Goal: Task Accomplishment & Management: Use online tool/utility

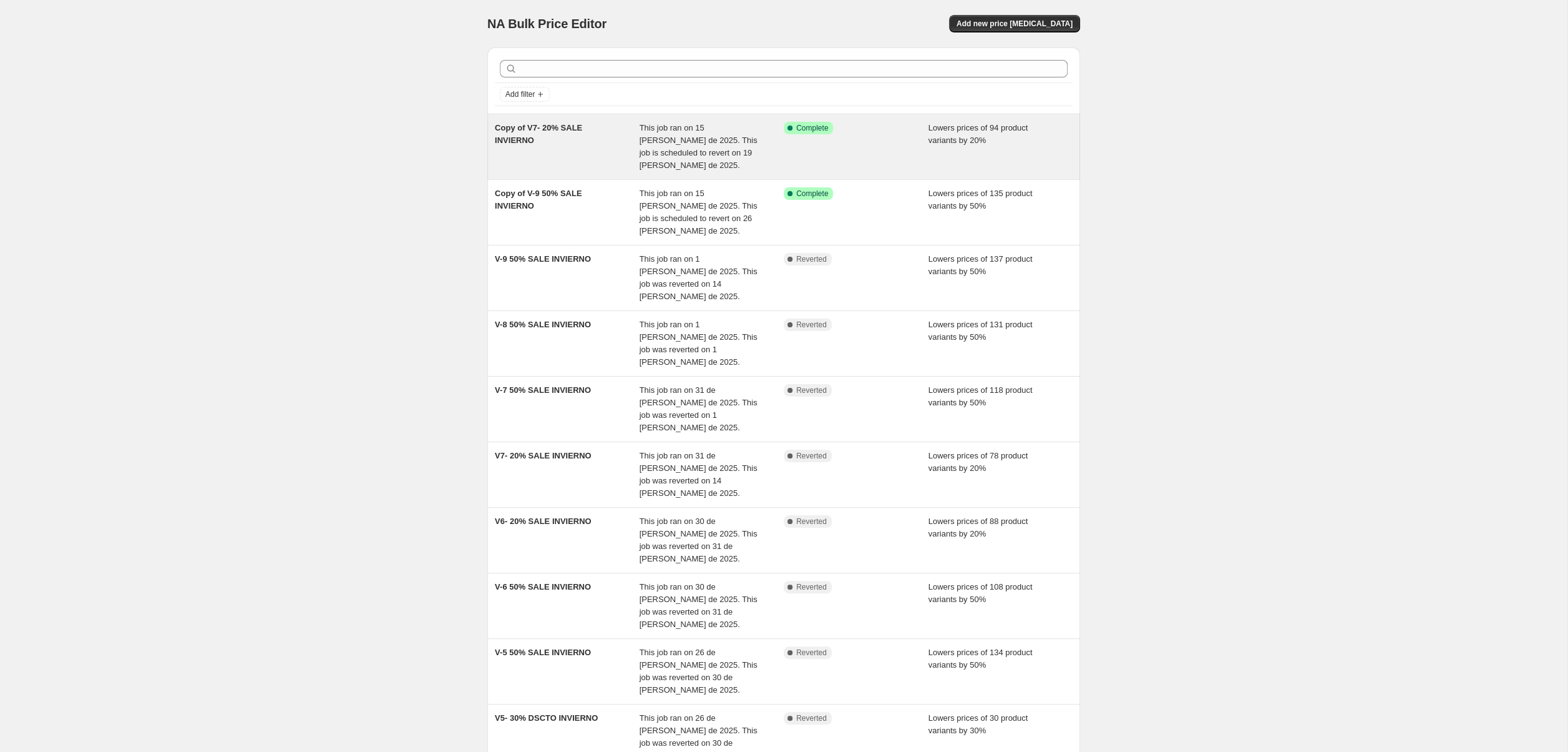
click at [593, 140] on div "Copy of V7- 20% SALE INVIERNO" at bounding box center [567, 146] width 145 height 50
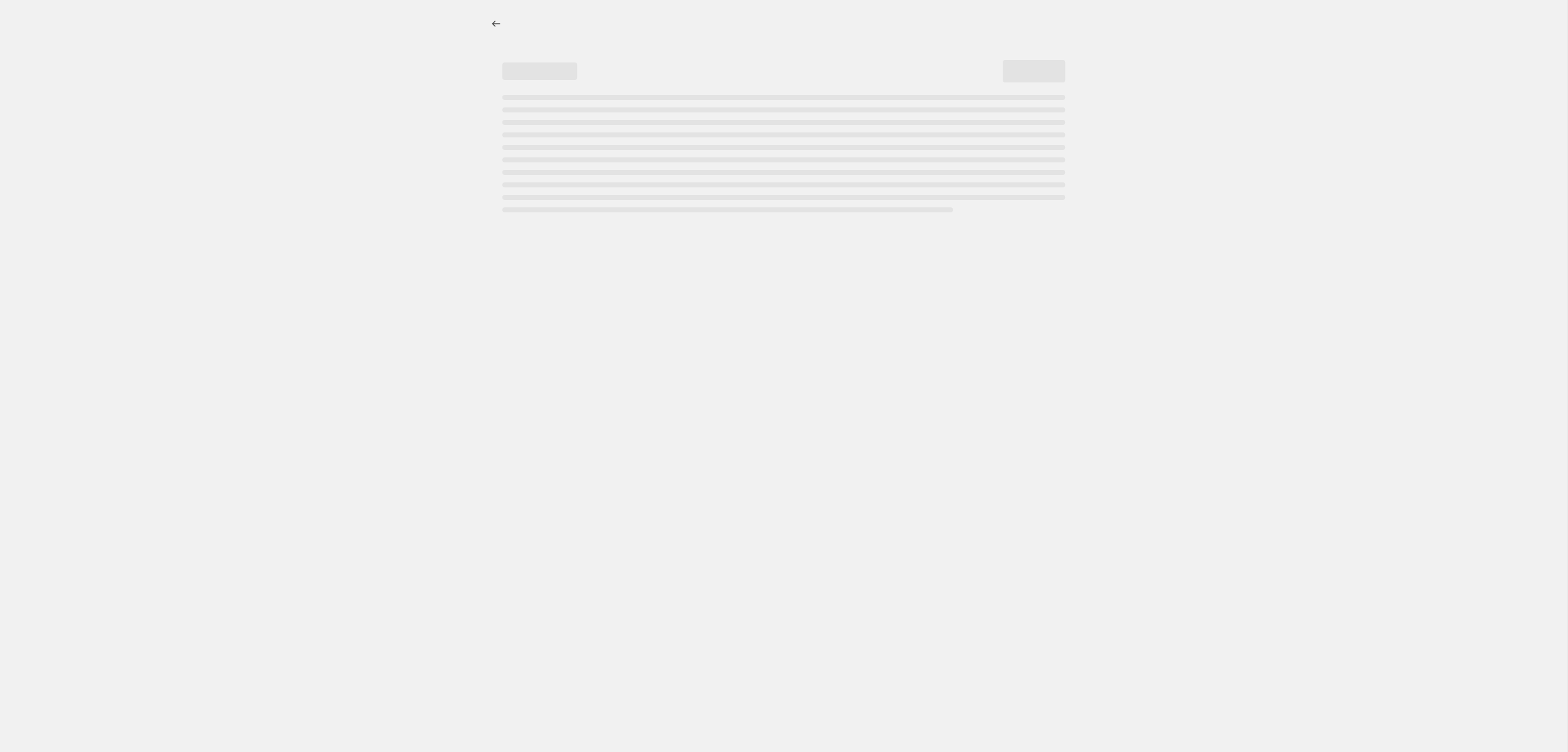
select select "percentage"
select select "collection"
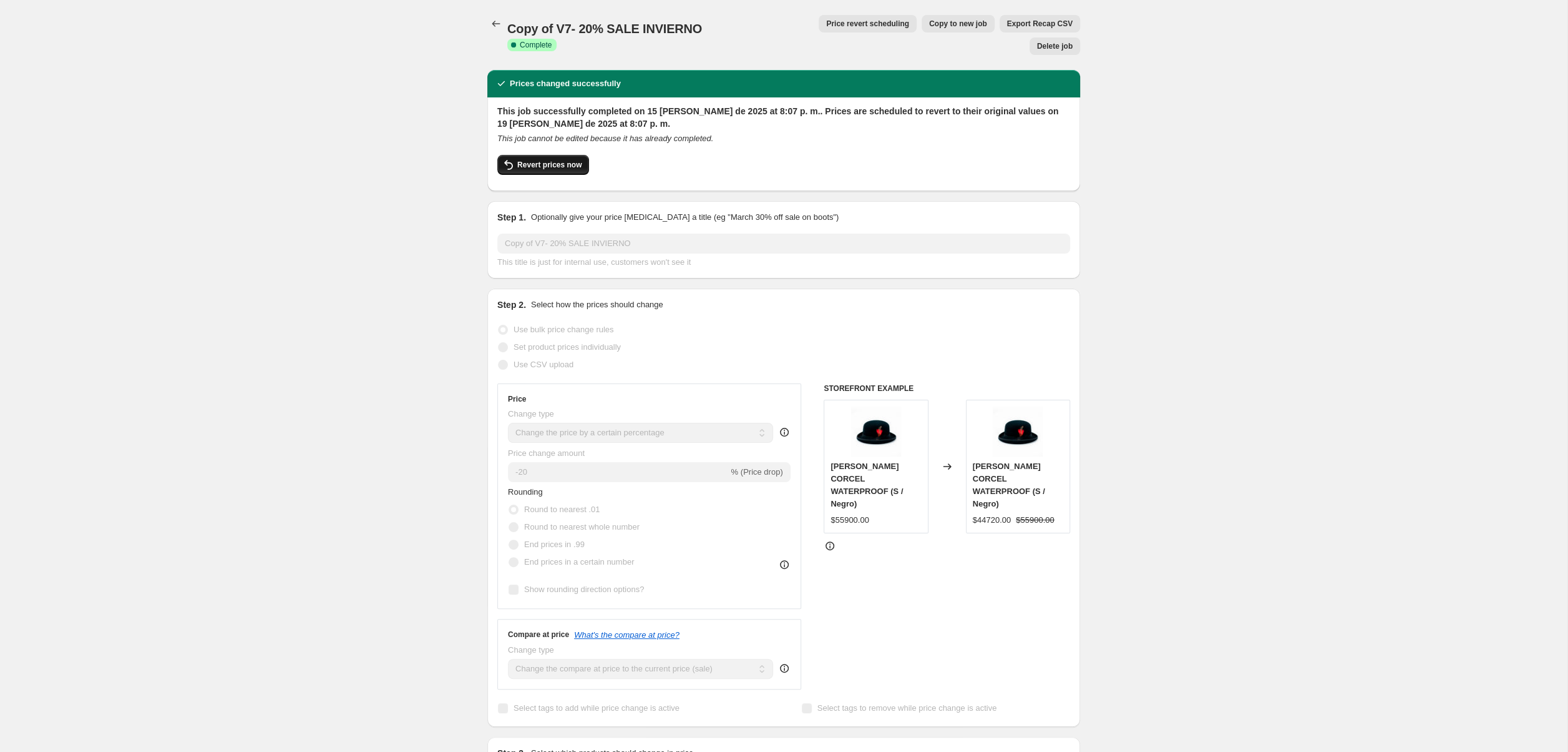
click at [541, 155] on button "Revert prices now" at bounding box center [543, 165] width 92 height 20
checkbox input "false"
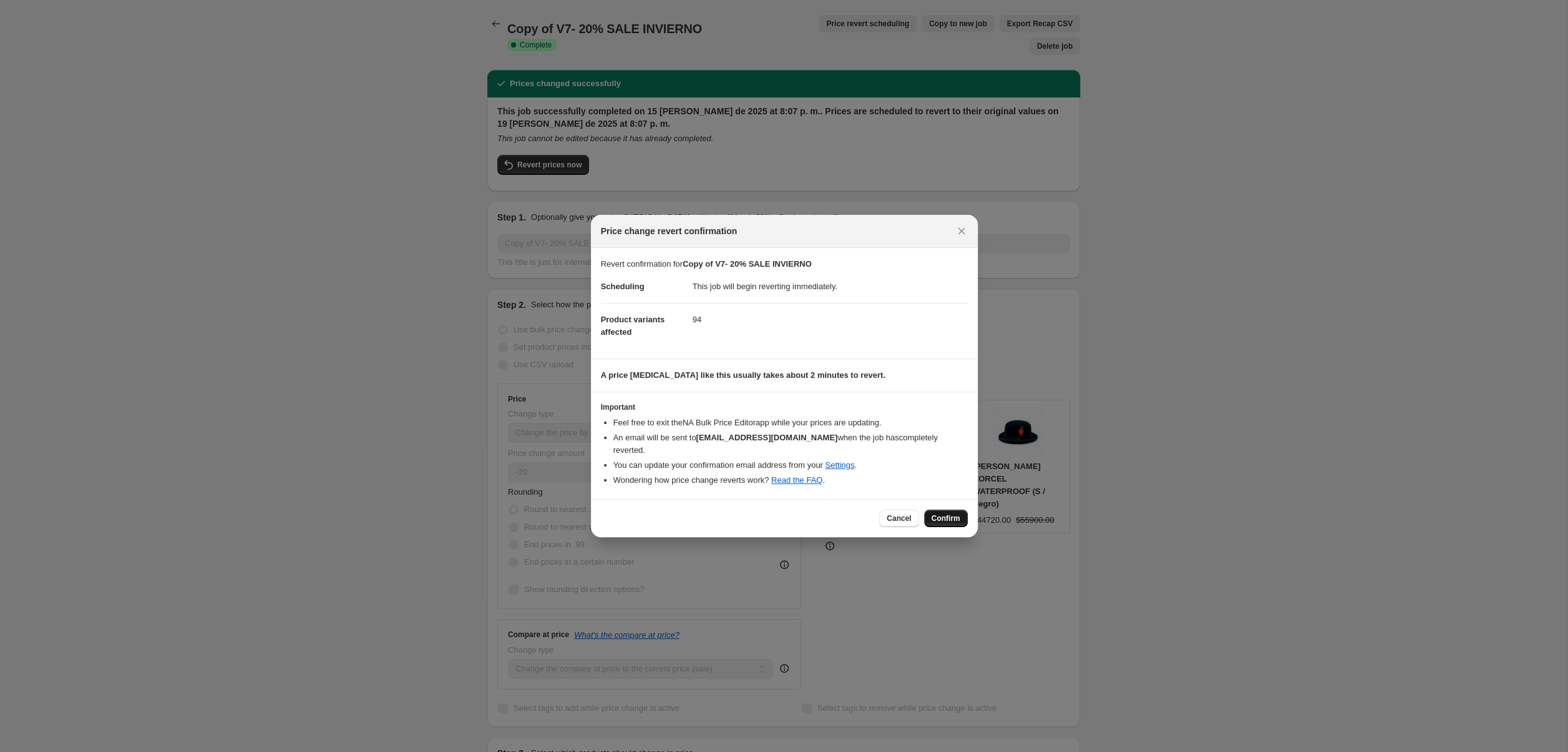
click at [947, 513] on span "Confirm" at bounding box center [945, 518] width 28 height 10
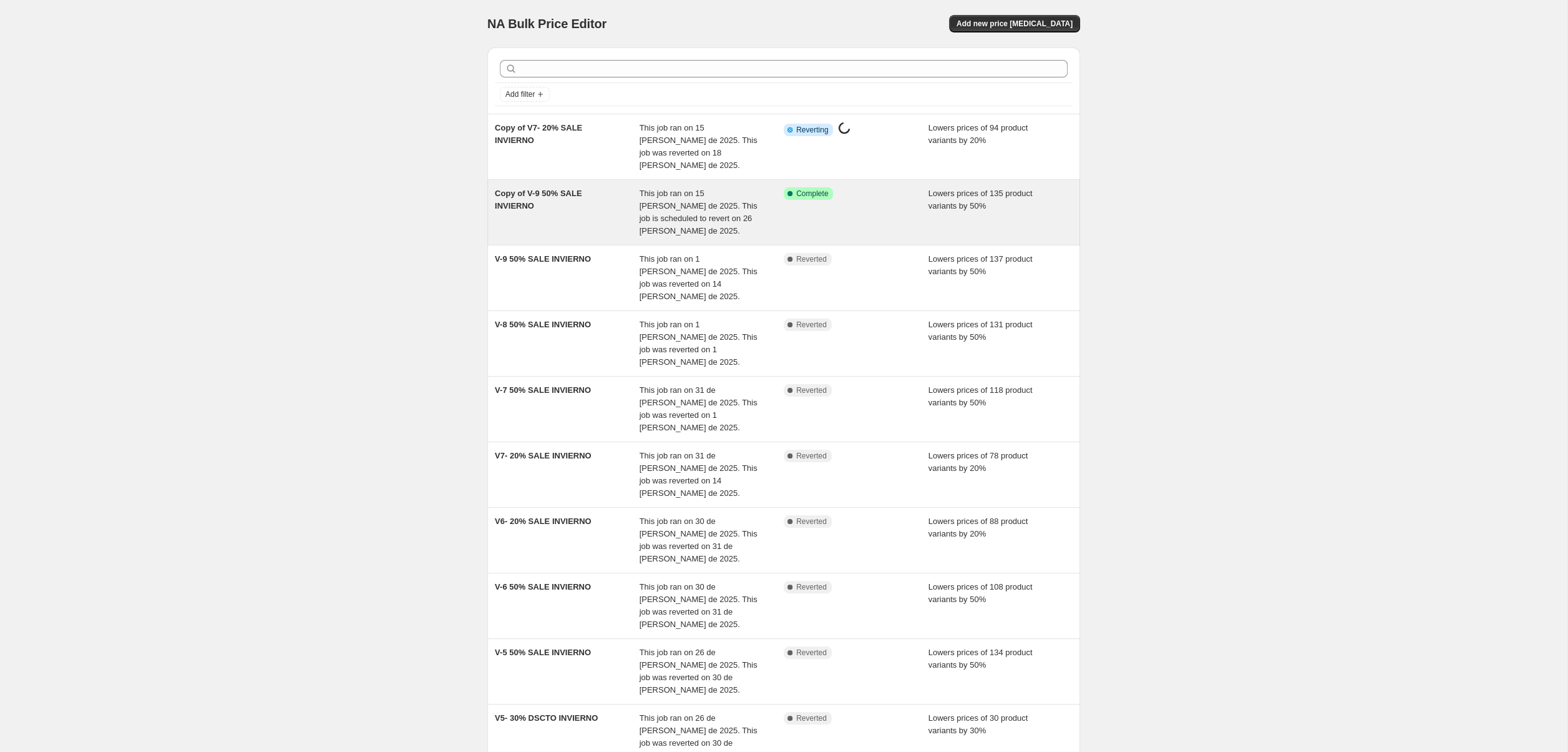
click at [567, 196] on div "Copy of V-9 50% SALE INVIERNO" at bounding box center [567, 212] width 145 height 50
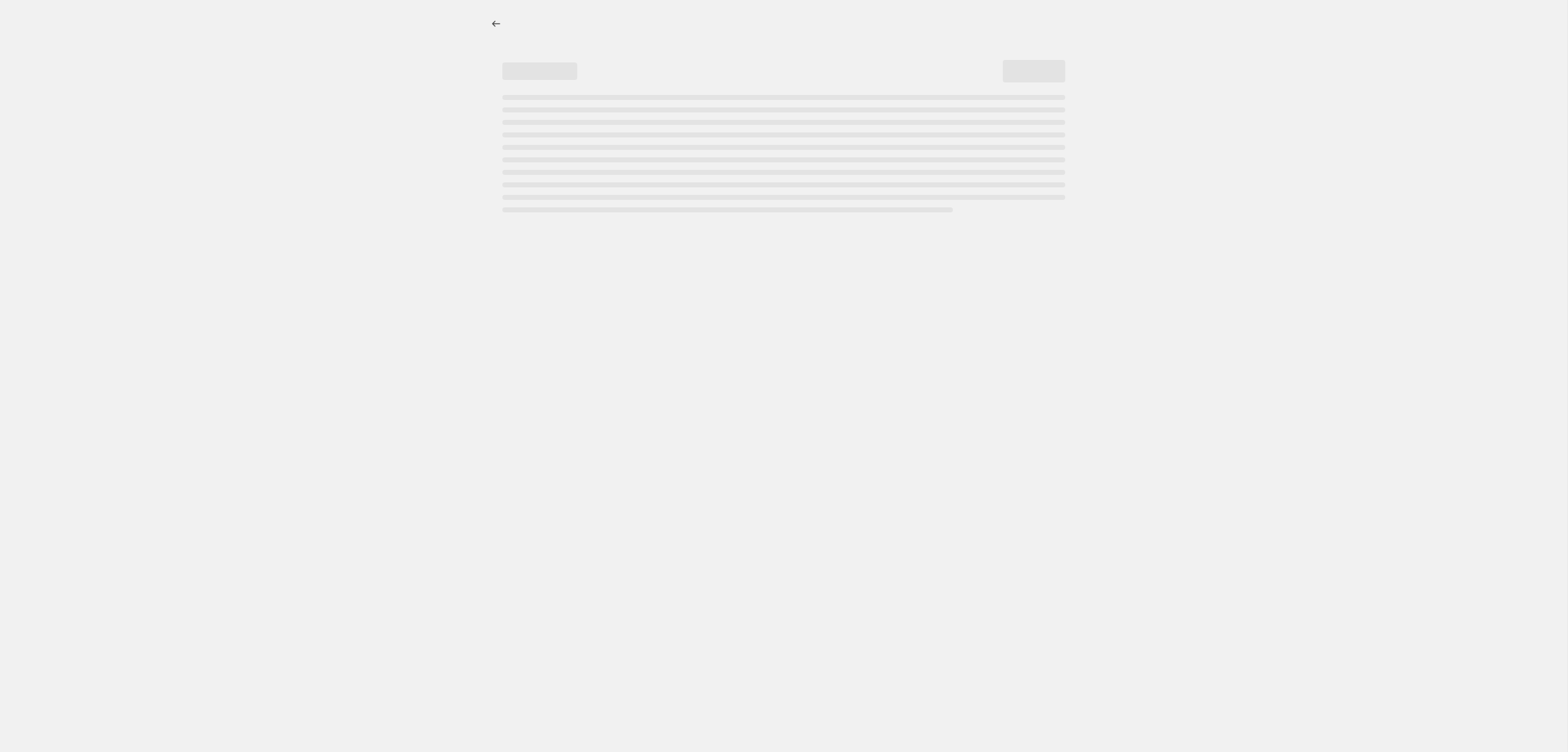
select select "percentage"
select select "collection"
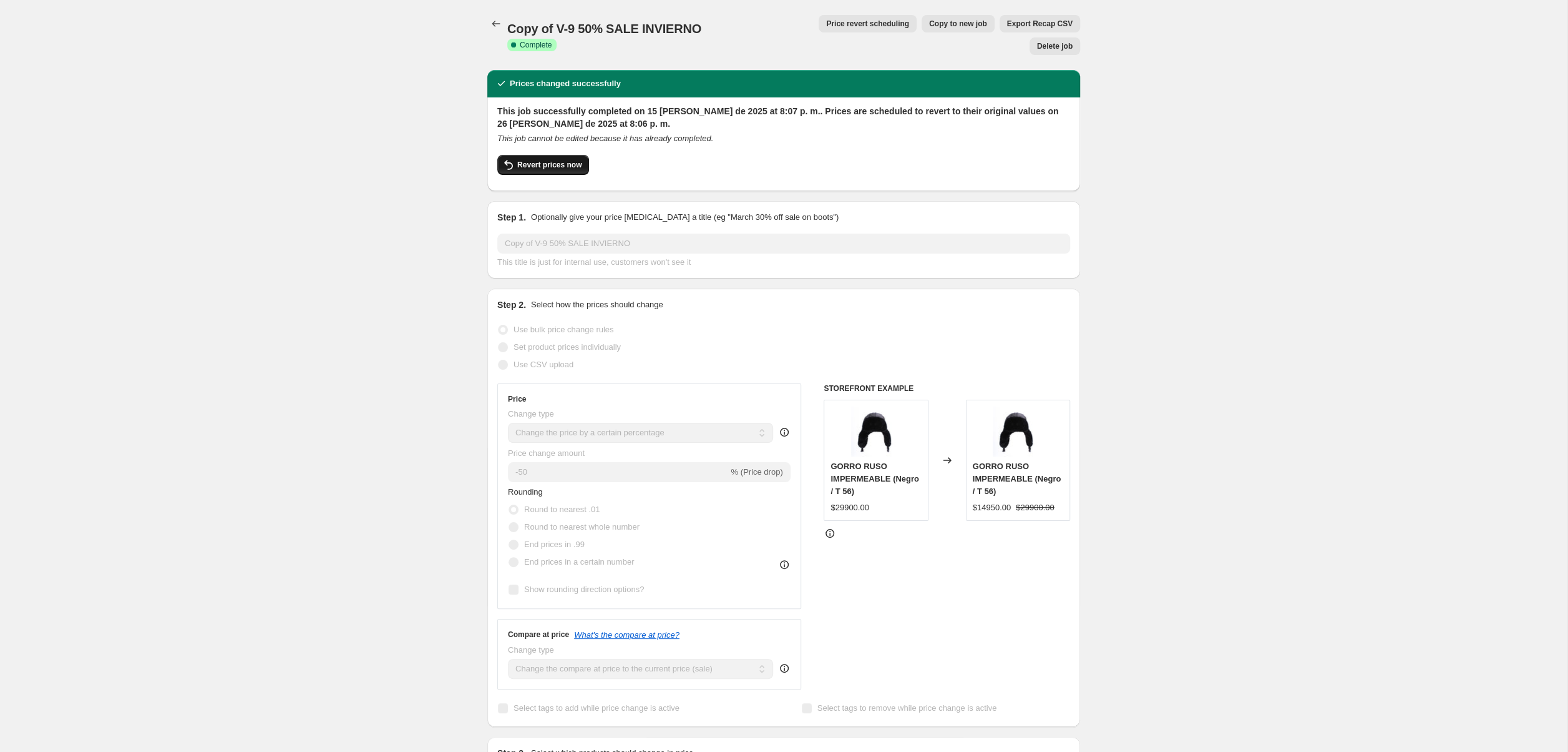
click at [547, 160] on span "Revert prices now" at bounding box center [549, 164] width 64 height 10
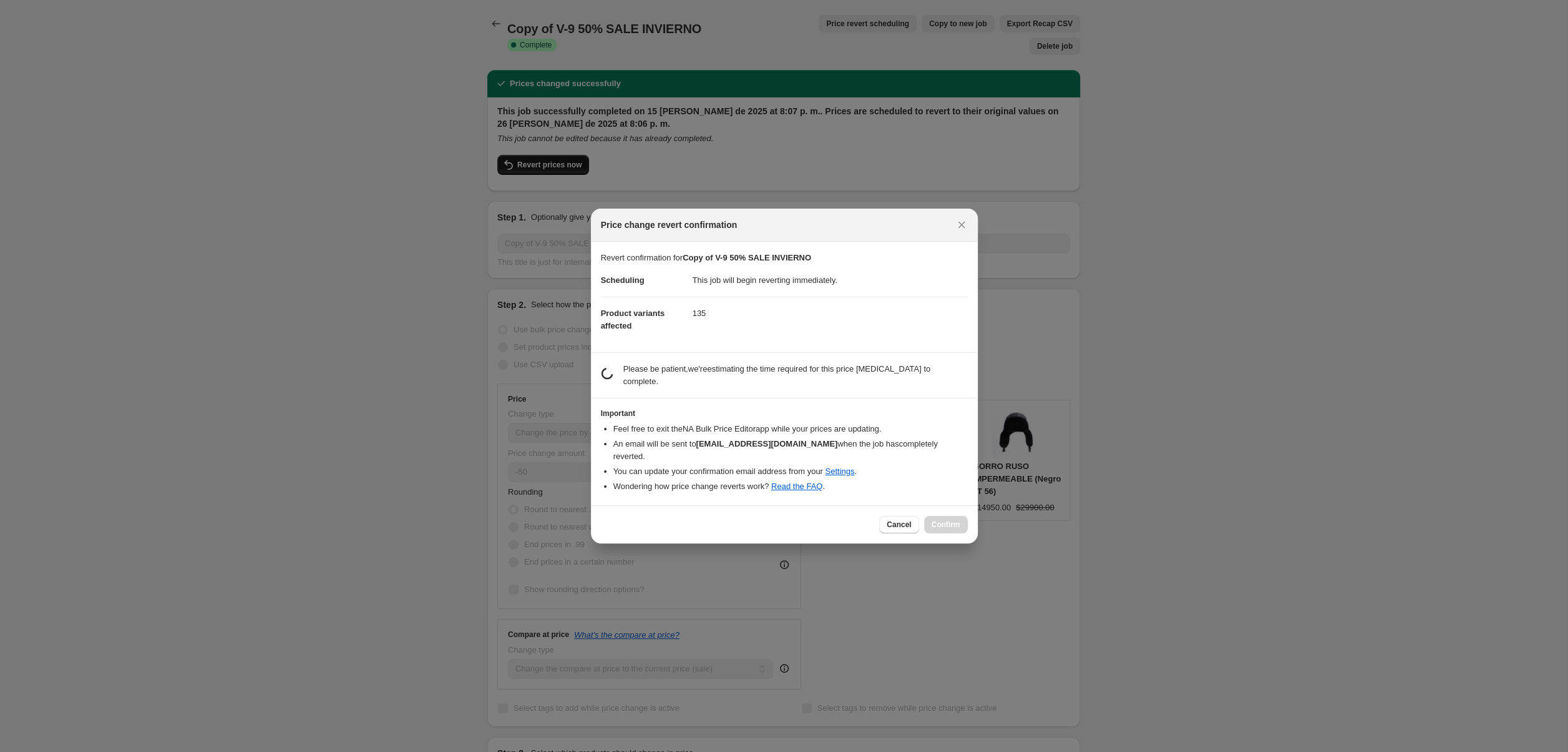
checkbox input "false"
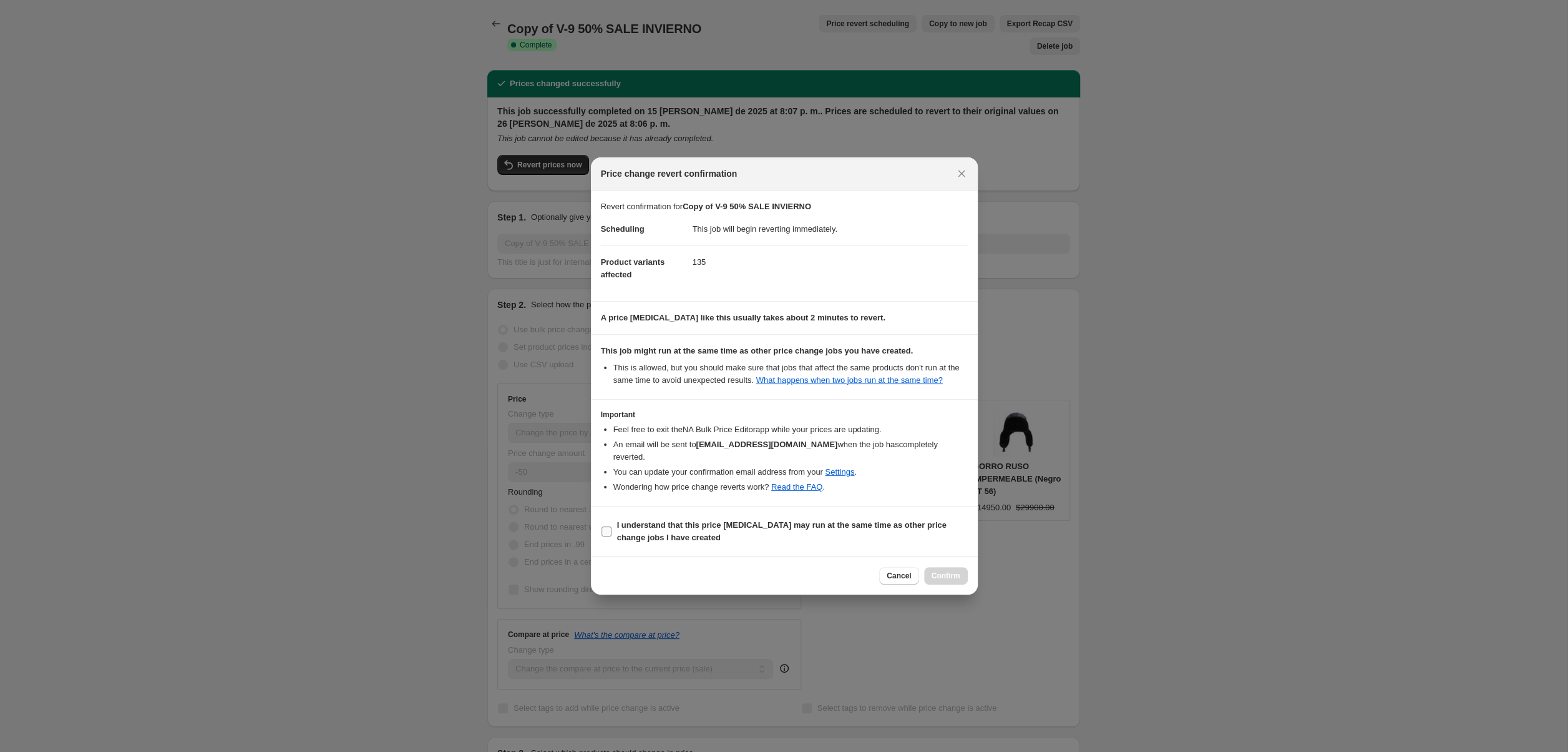
click at [644, 522] on b "I understand that this price change job may run at the same time as other price…" at bounding box center [782, 531] width 329 height 22
click at [611, 526] on input "I understand that this price change job may run at the same time as other price…" at bounding box center [606, 531] width 10 height 10
checkbox input "true"
click at [953, 567] on button "Confirm" at bounding box center [946, 575] width 44 height 17
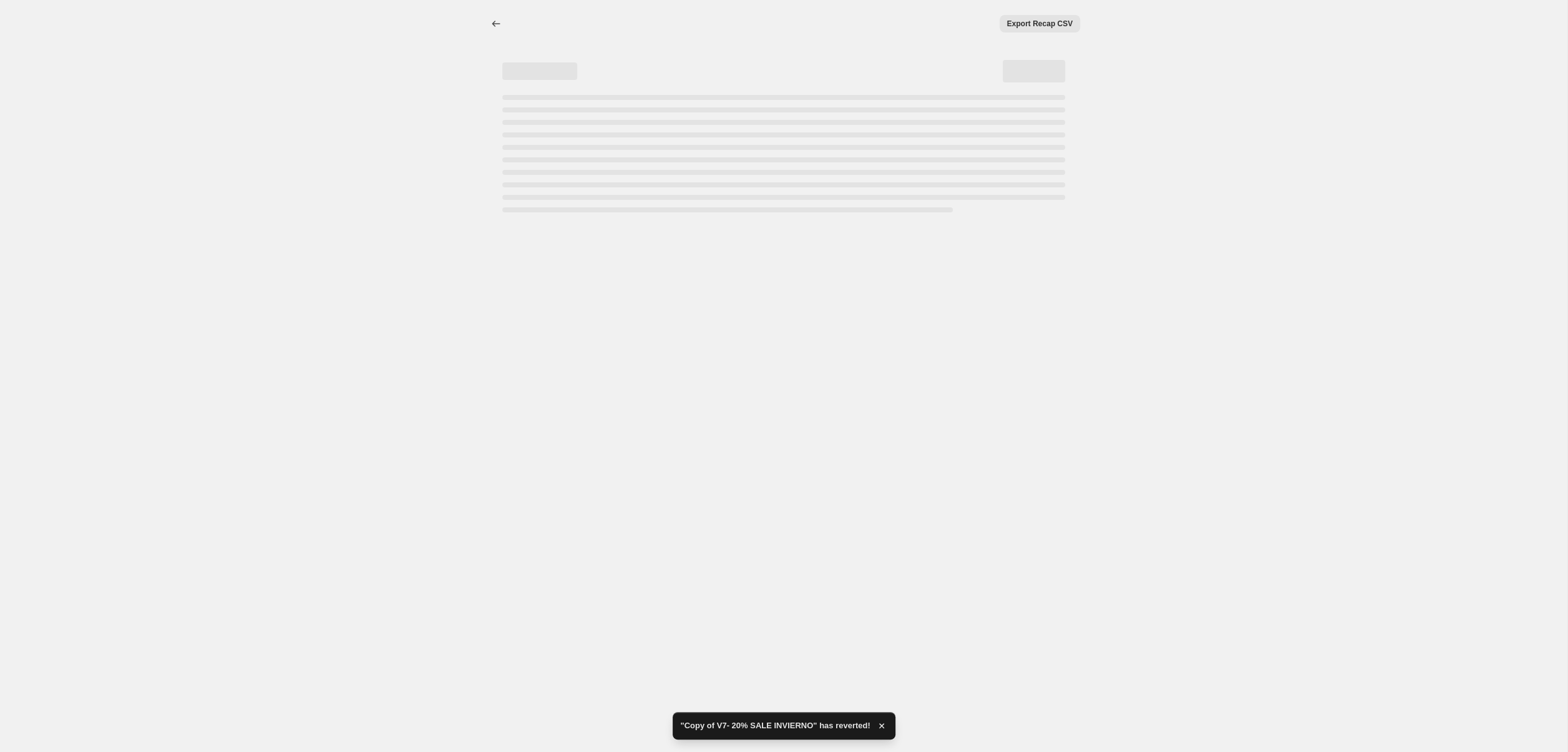
select select "percentage"
select select "collection"
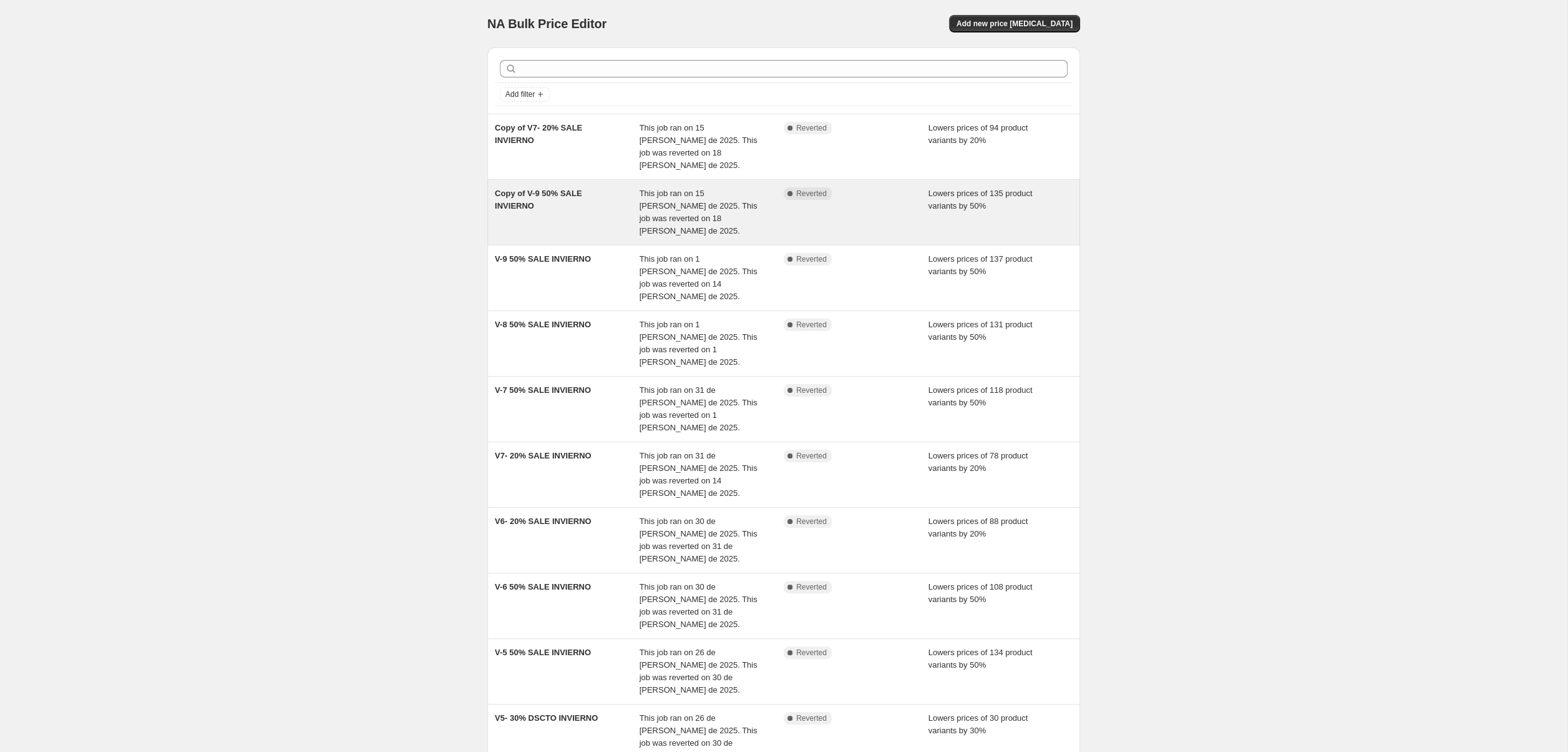
click at [549, 203] on div "Copy of V-9 50% SALE INVIERNO" at bounding box center [567, 212] width 145 height 50
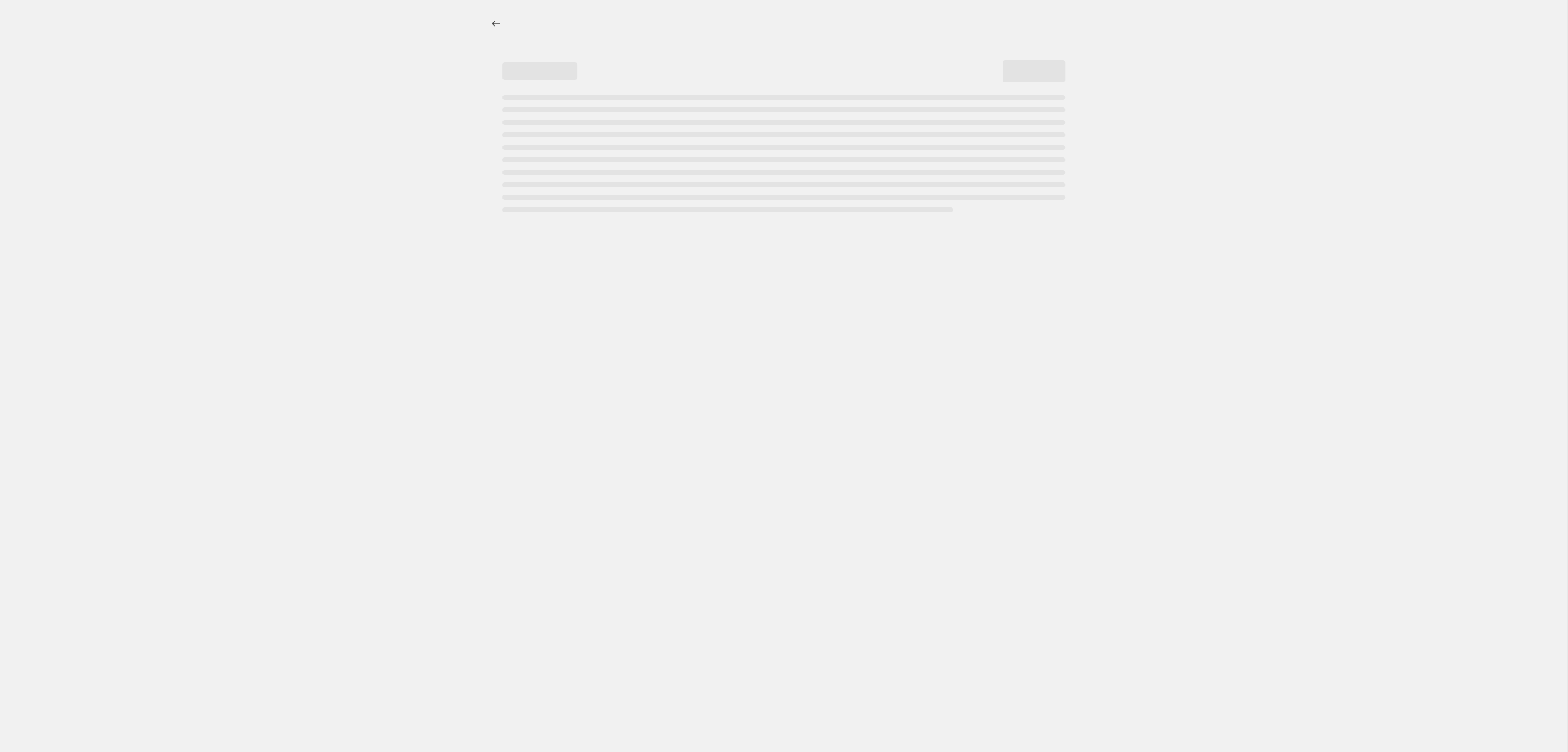
select select "percentage"
select select "collection"
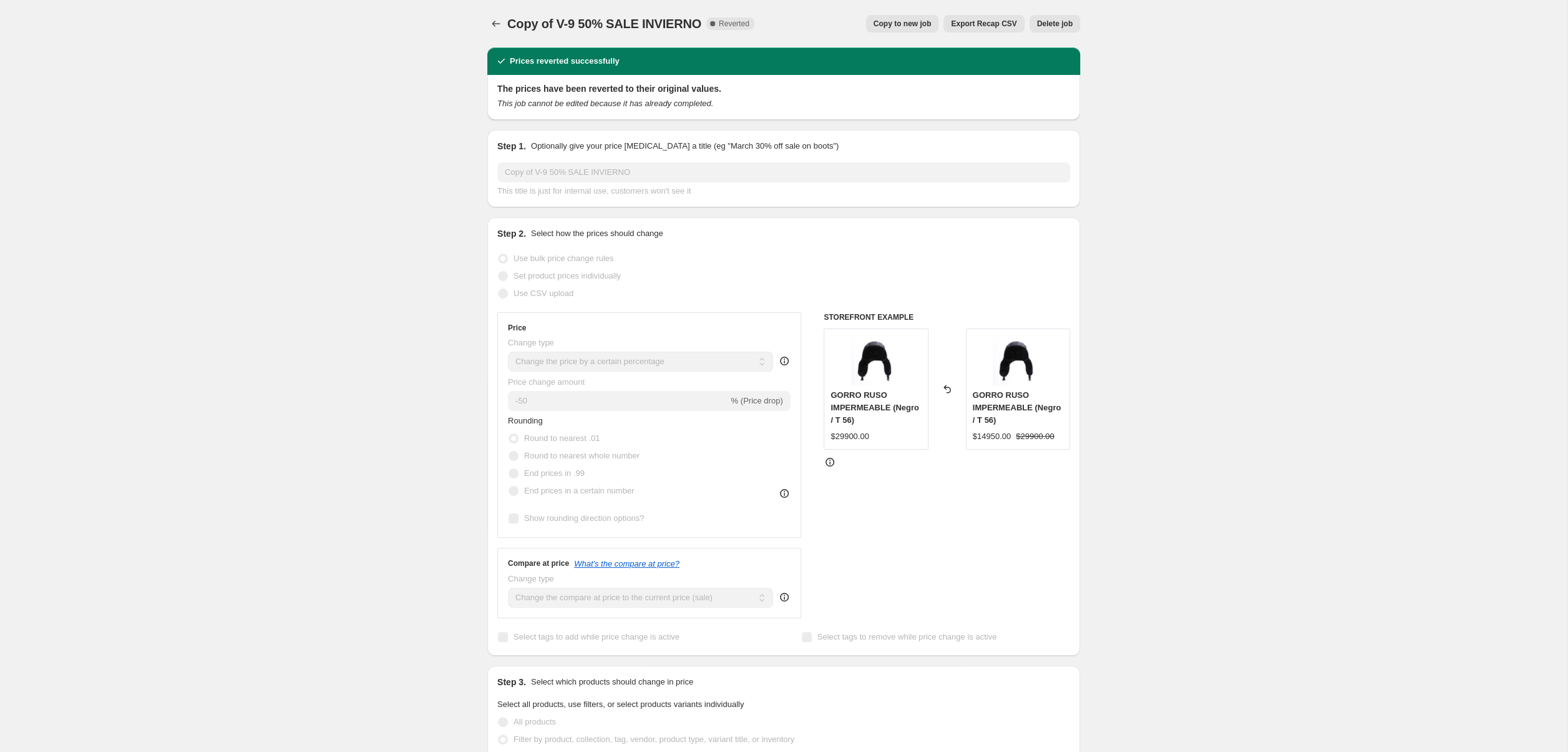
click at [906, 23] on span "Copy to new job" at bounding box center [902, 23] width 58 height 10
select select "percentage"
select select "collection"
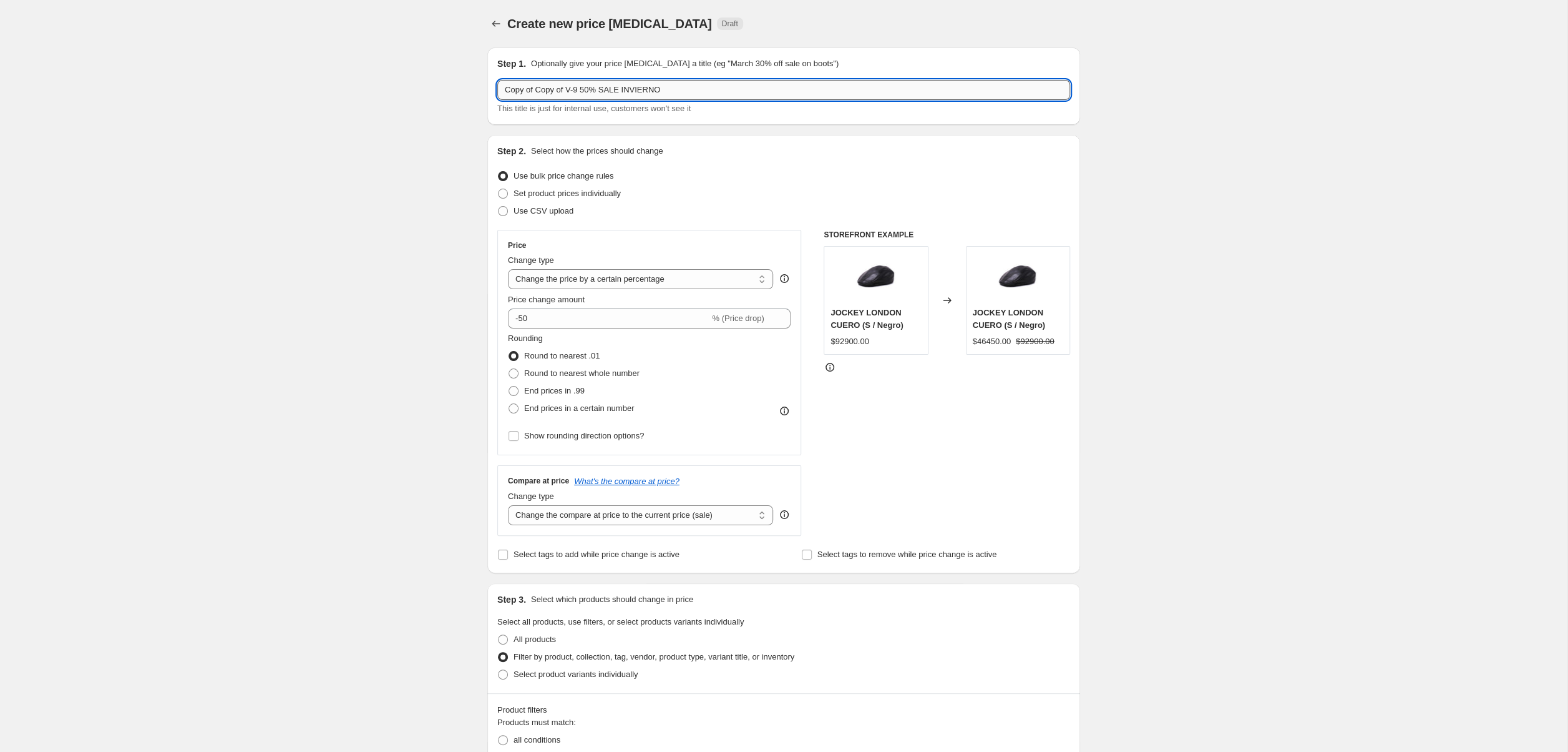
drag, startPoint x: 546, startPoint y: 87, endPoint x: 438, endPoint y: 89, distance: 108.0
click at [498, 89] on input "Copy of Copy of V-9 50% SALE INVIERNO" at bounding box center [784, 90] width 573 height 20
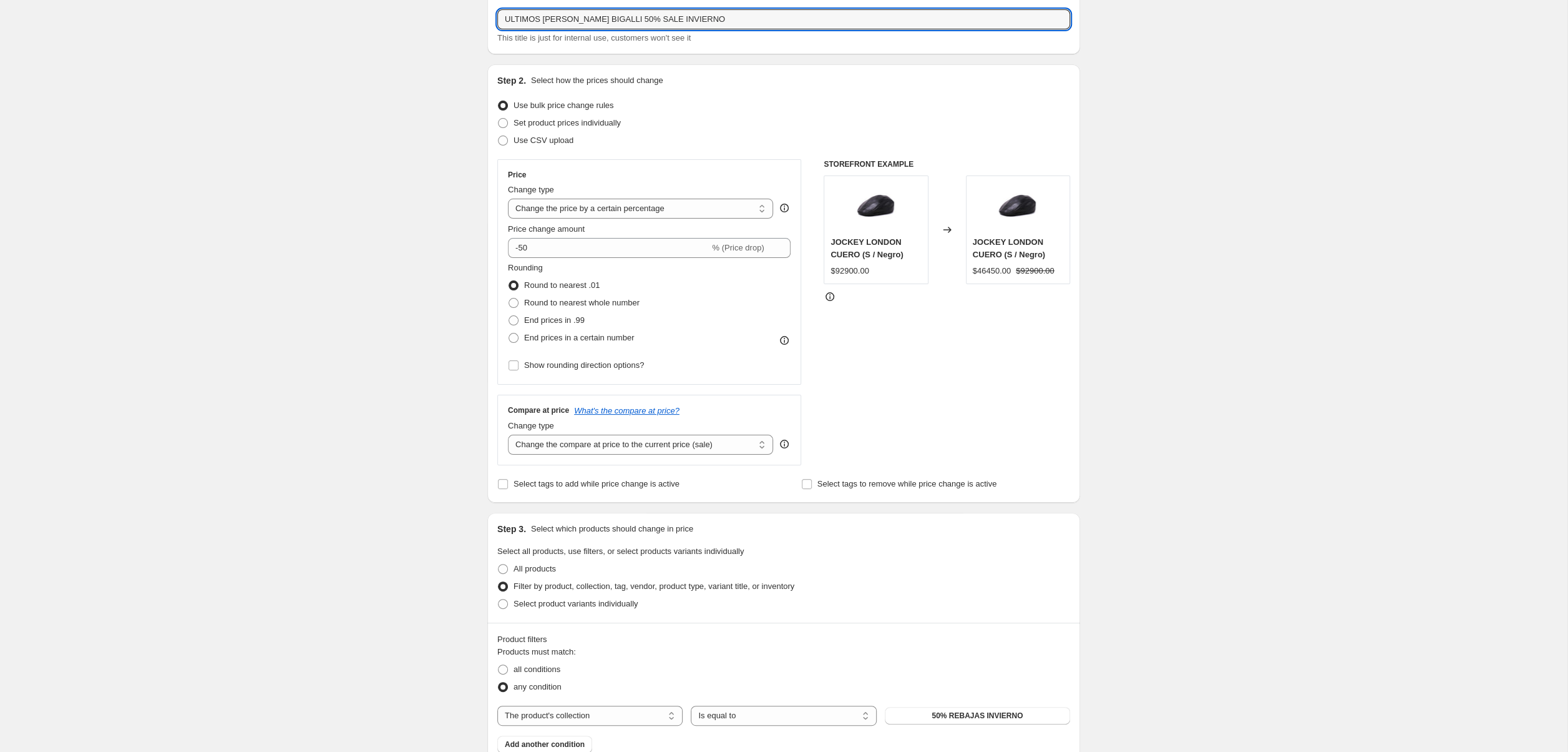
scroll to position [193, 0]
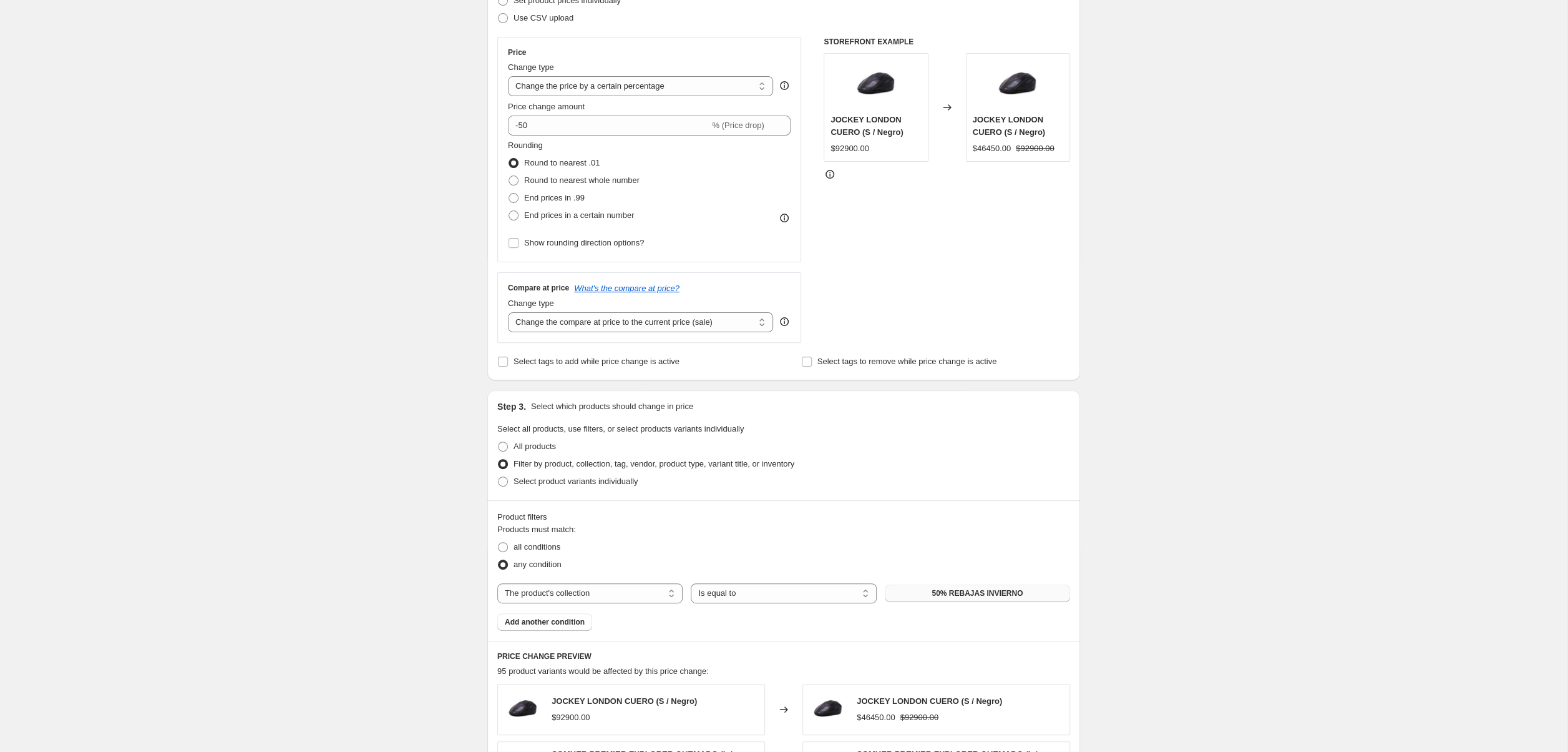
type input "ULTIMOS DIAS BIGALLI 50% SALE INVIERNO"
click at [945, 598] on span "50% REBAJAS INVIERNO" at bounding box center [977, 592] width 91 height 10
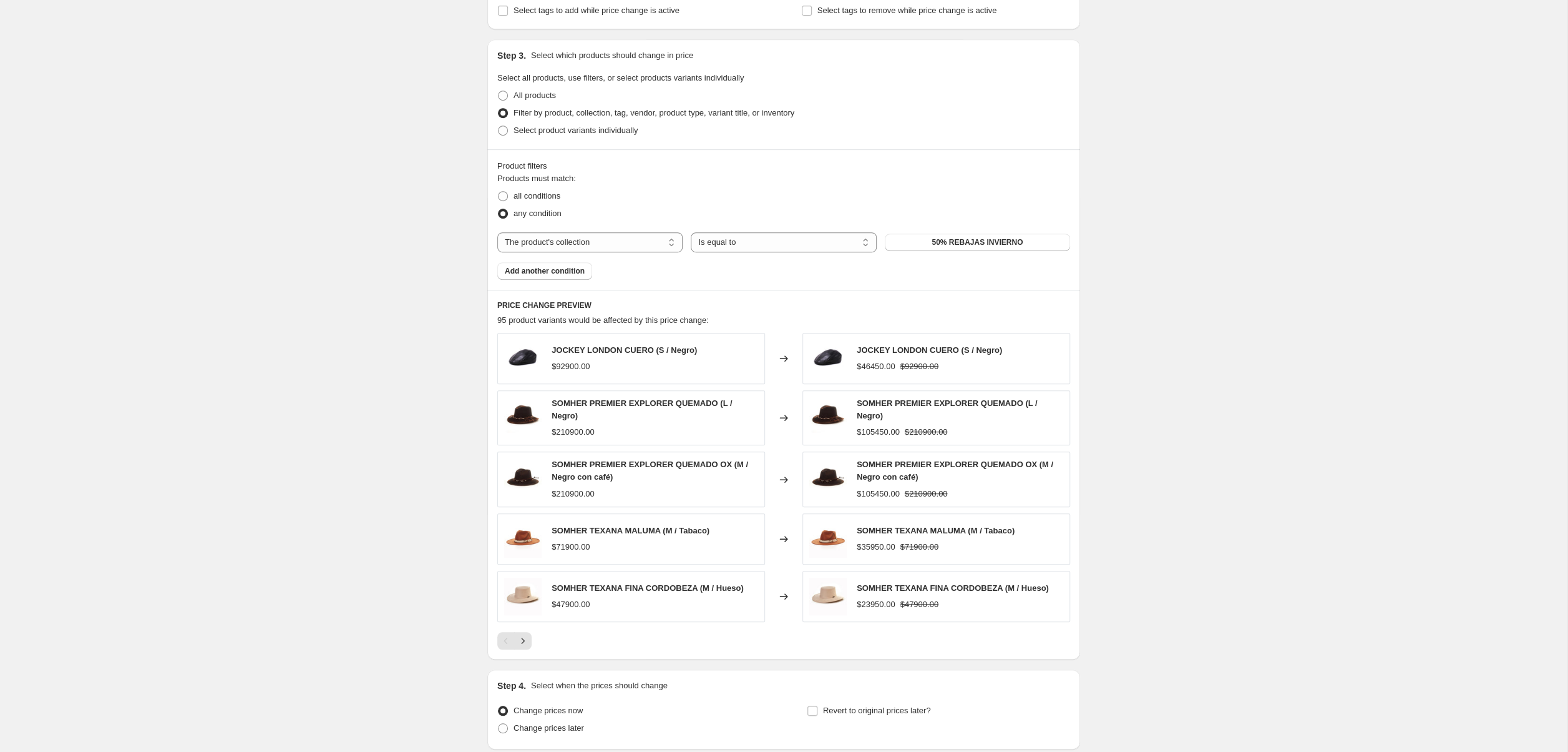
scroll to position [579, 0]
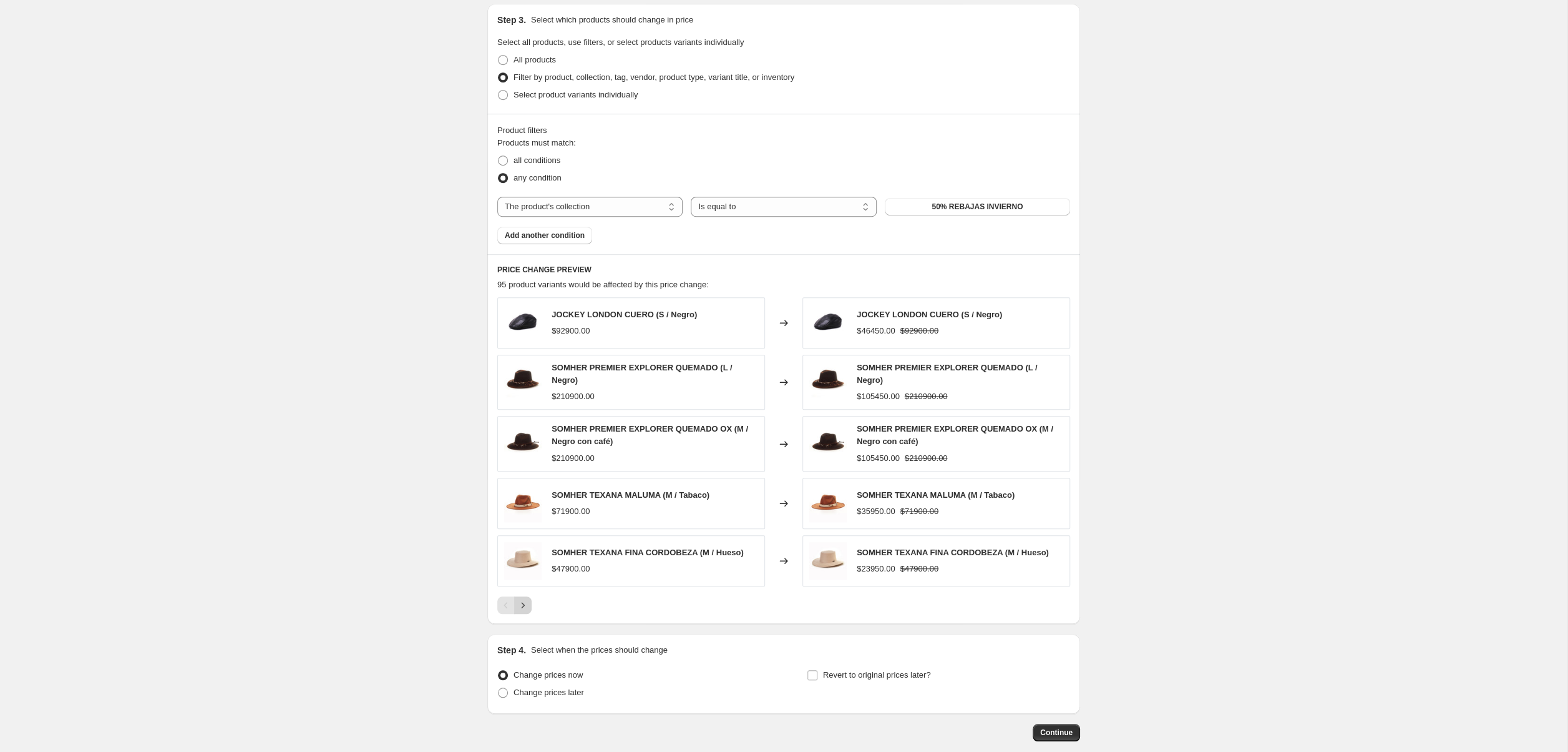
click at [526, 600] on icon "Next" at bounding box center [523, 604] width 13 height 13
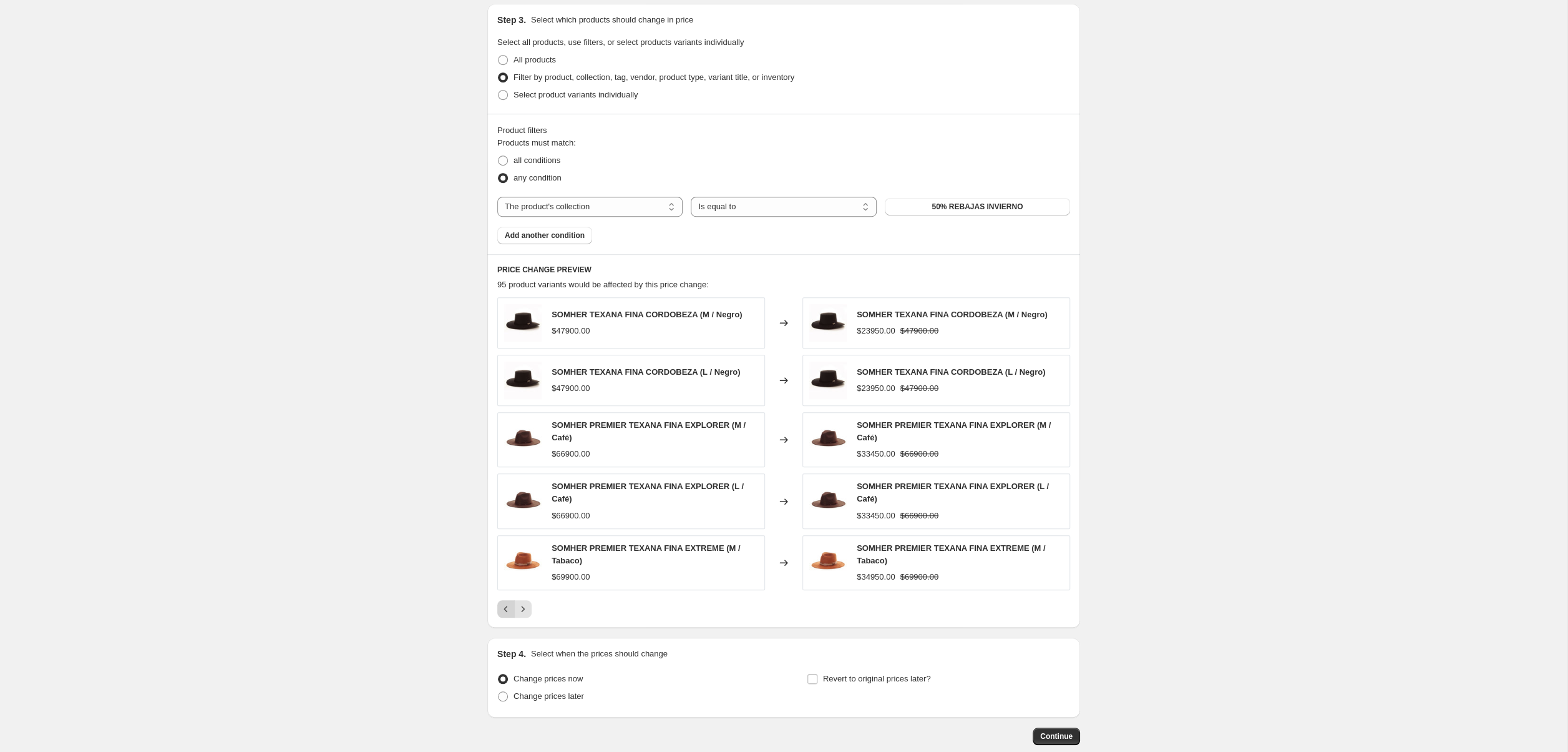
click at [504, 615] on icon "Previous" at bounding box center [505, 608] width 13 height 13
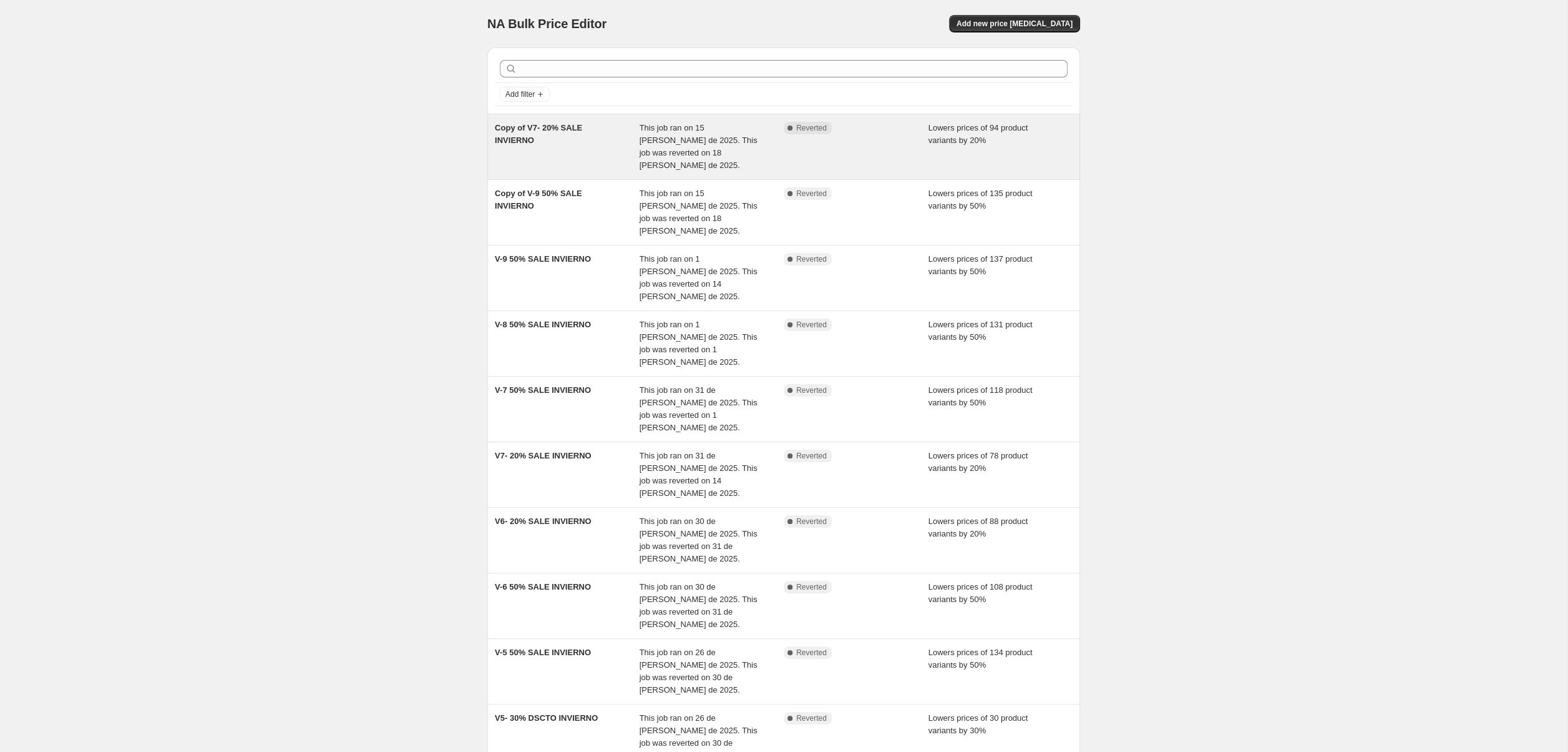
click at [839, 147] on div "Complete Reverted" at bounding box center [856, 146] width 145 height 50
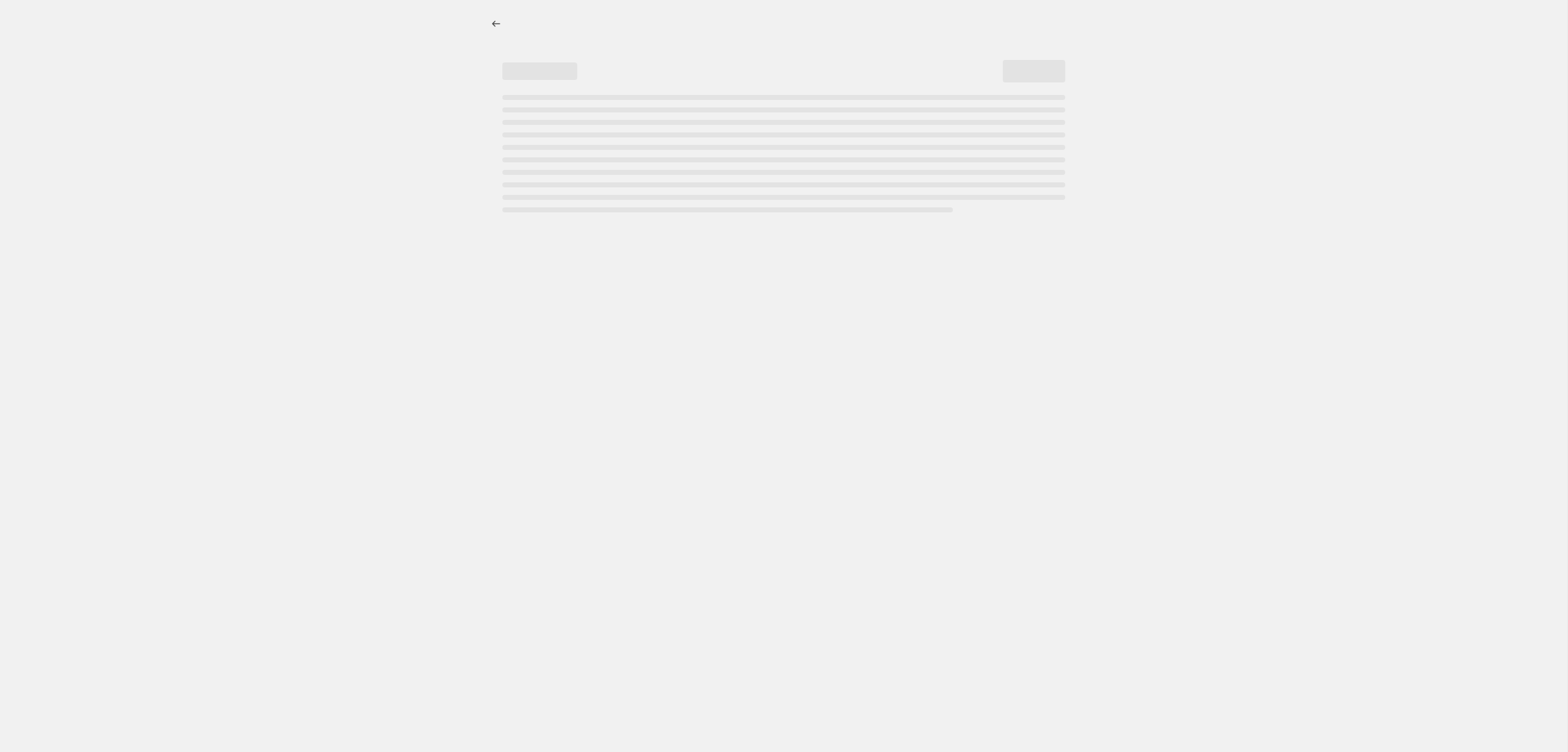
select select "percentage"
select select "collection"
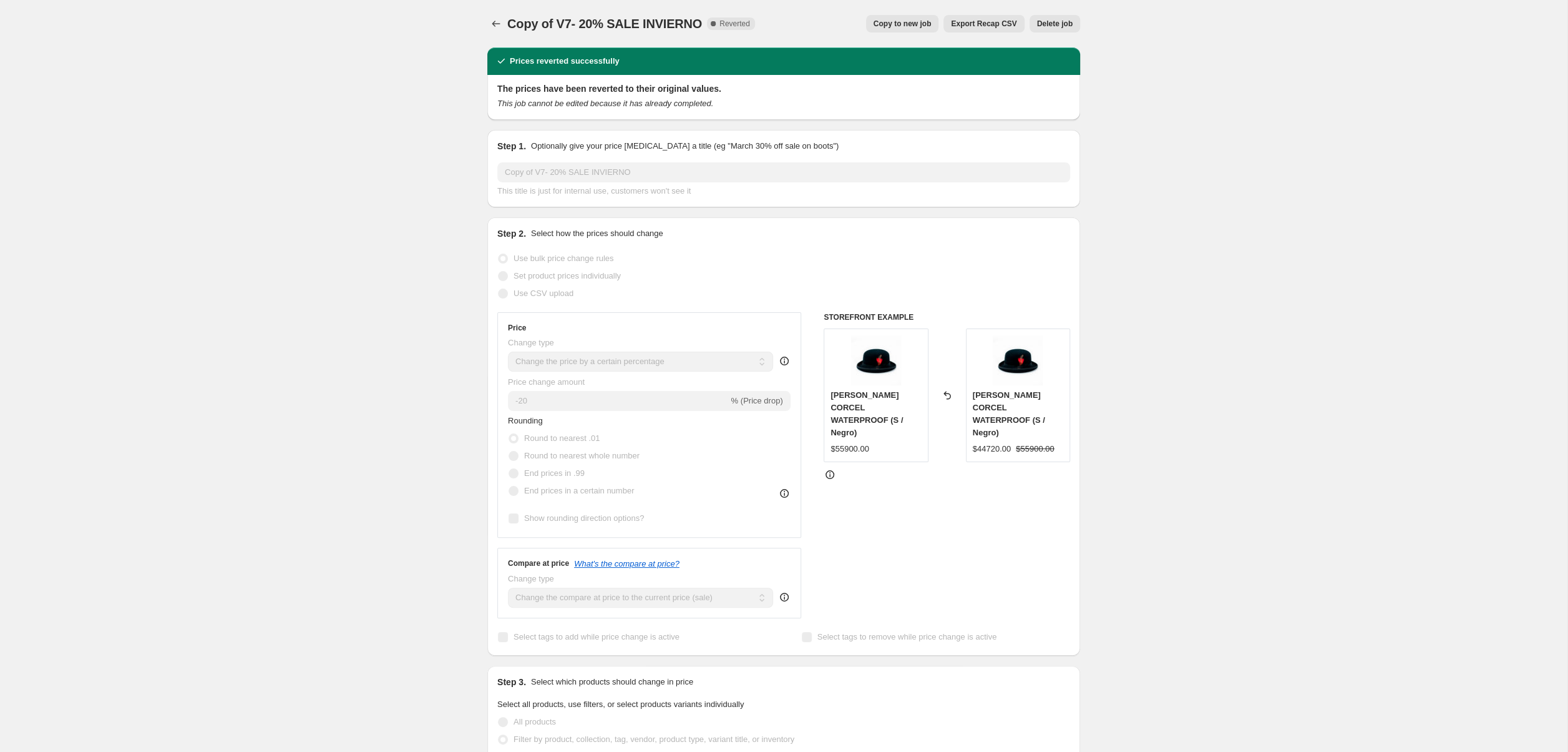
click at [919, 20] on span "Copy to new job" at bounding box center [902, 23] width 58 height 10
select select "percentage"
select select "collection"
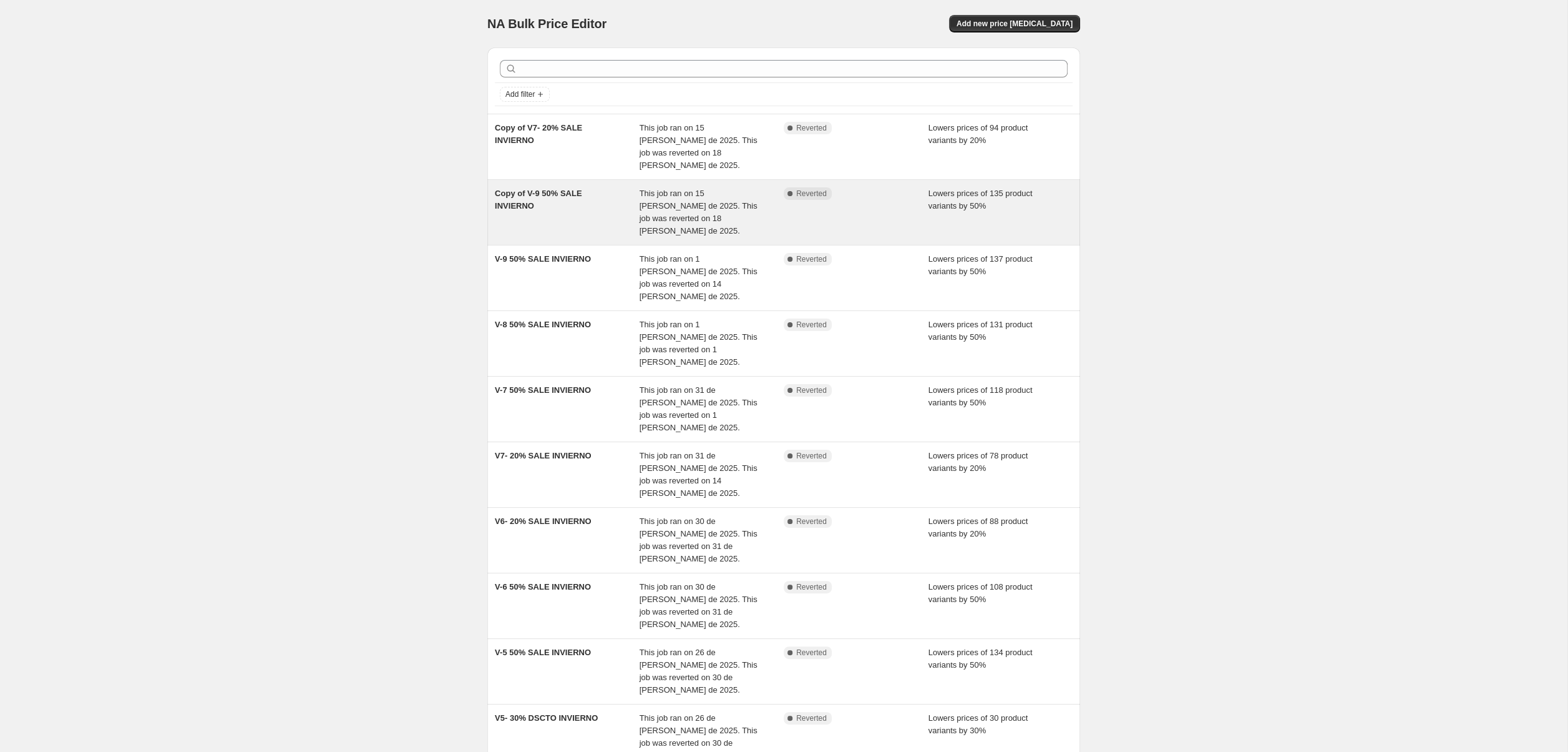
click at [861, 196] on div "Complete Reverted" at bounding box center [856, 212] width 145 height 50
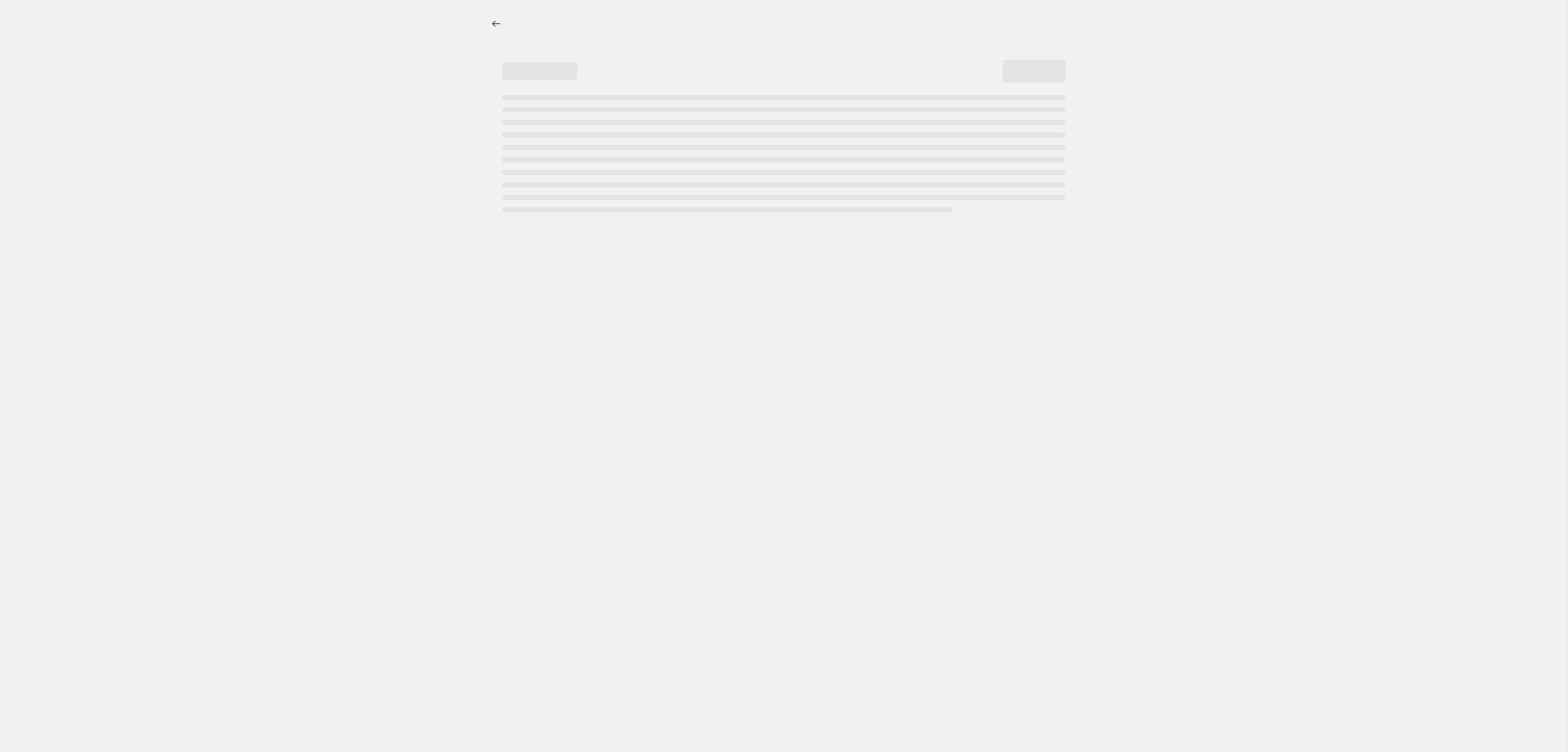
select select "percentage"
select select "collection"
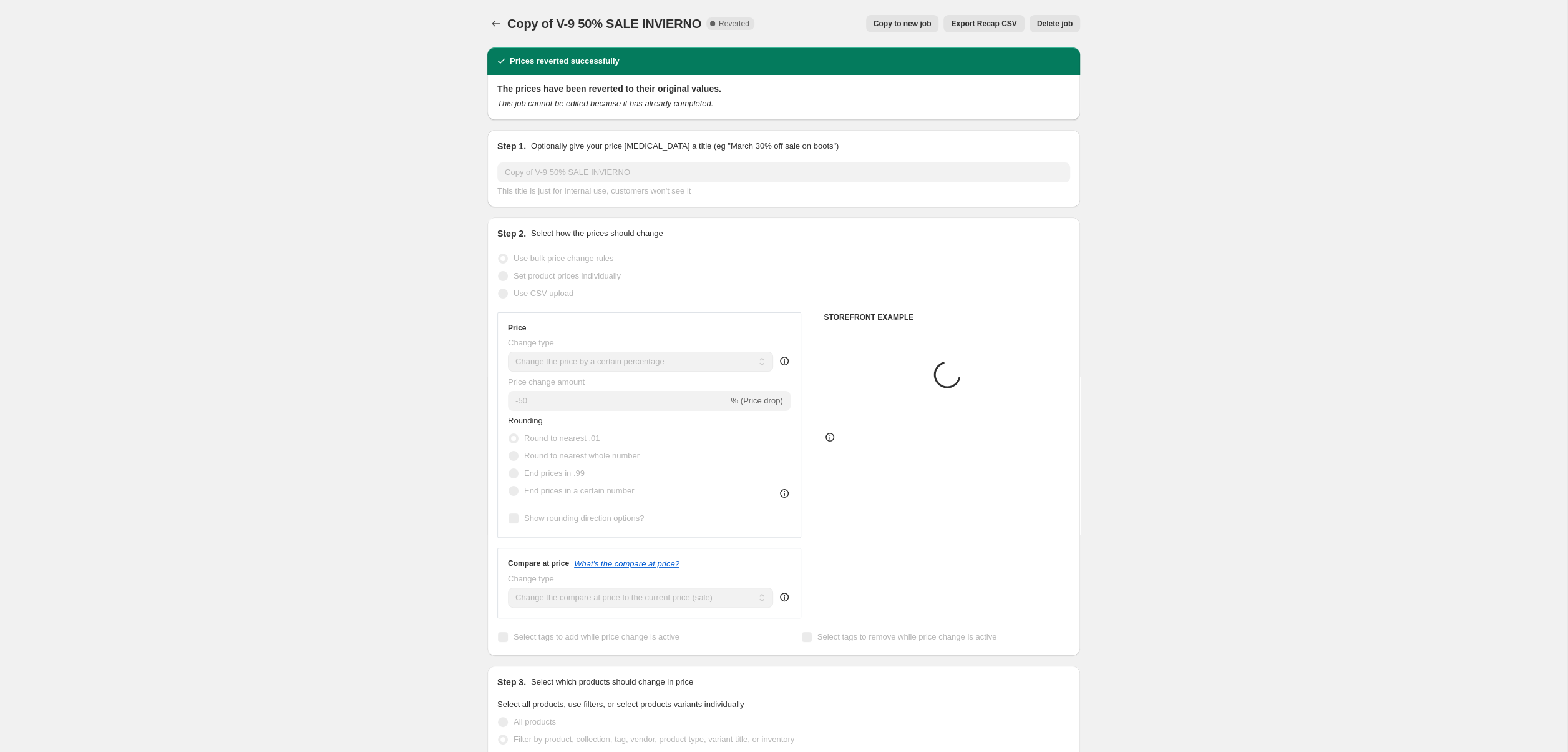
click at [912, 24] on span "Copy to new job" at bounding box center [902, 23] width 58 height 10
select select "percentage"
select select "collection"
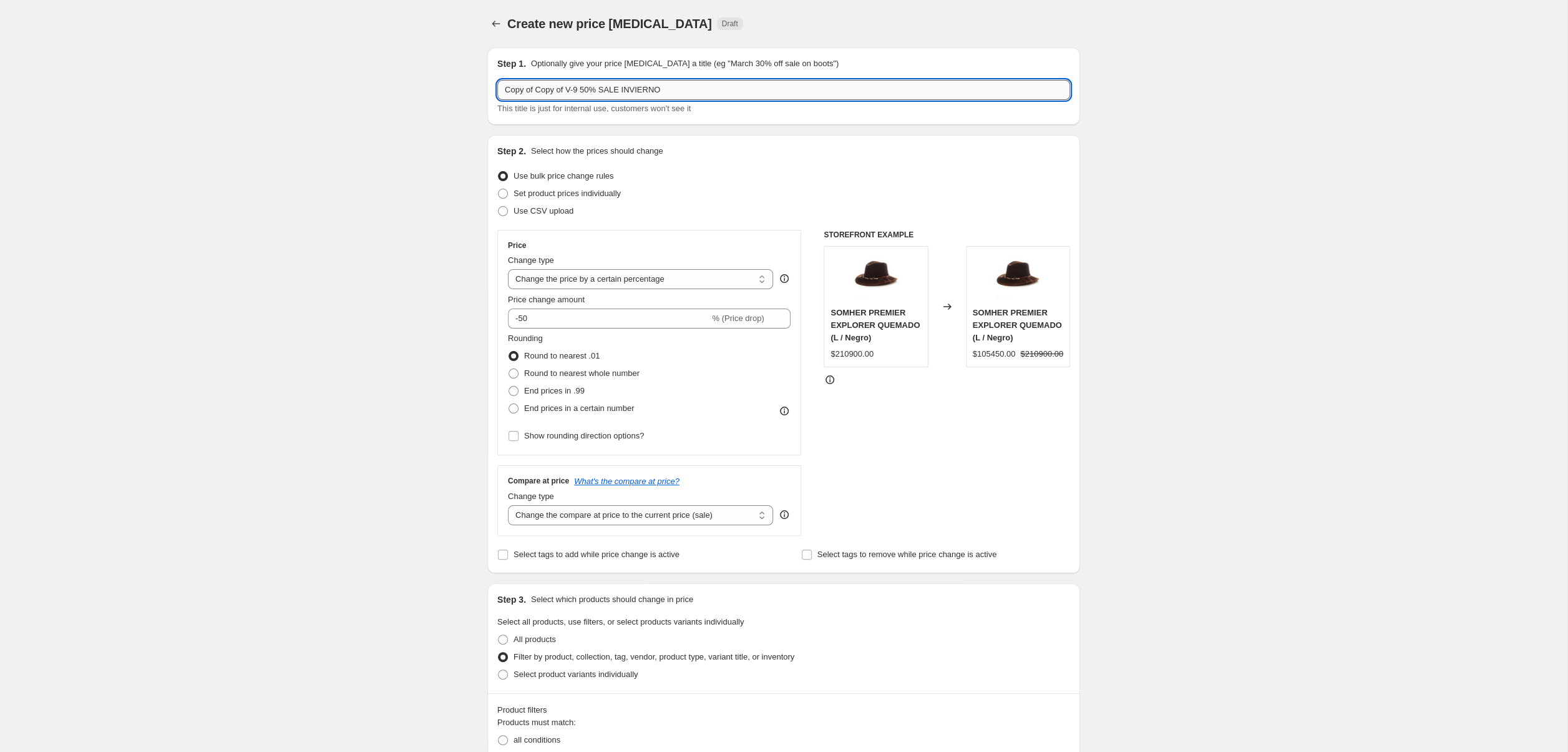
drag, startPoint x: 577, startPoint y: 86, endPoint x: 433, endPoint y: 85, distance: 144.0
click at [498, 85] on input "Copy of Copy of V-9 50% SALE INVIERNO" at bounding box center [784, 90] width 573 height 20
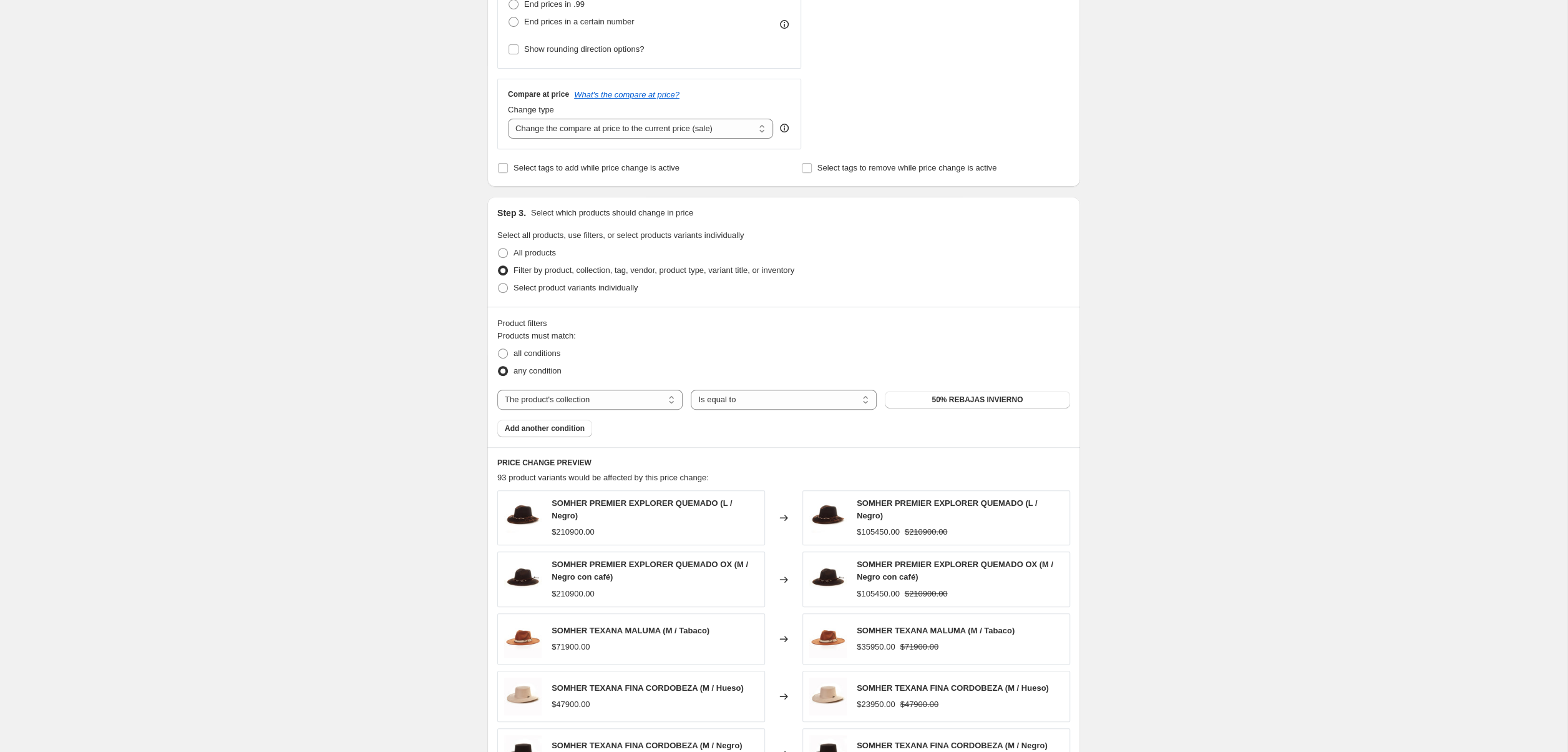
scroll to position [644, 0]
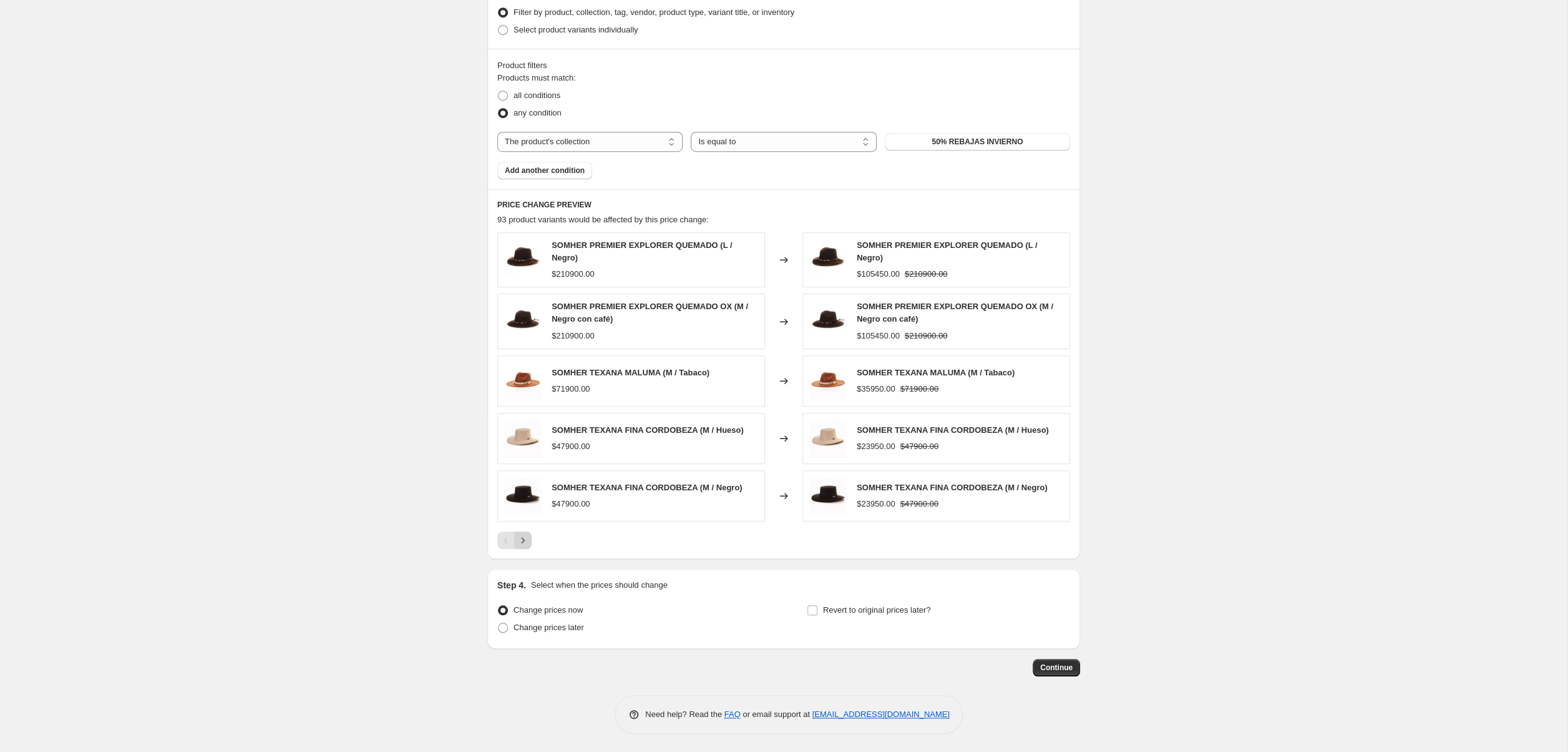
type input "ULTIMOS [PERSON_NAME] 50% SALE INVIERNO"
click at [531, 543] on button "Next" at bounding box center [523, 540] width 17 height 17
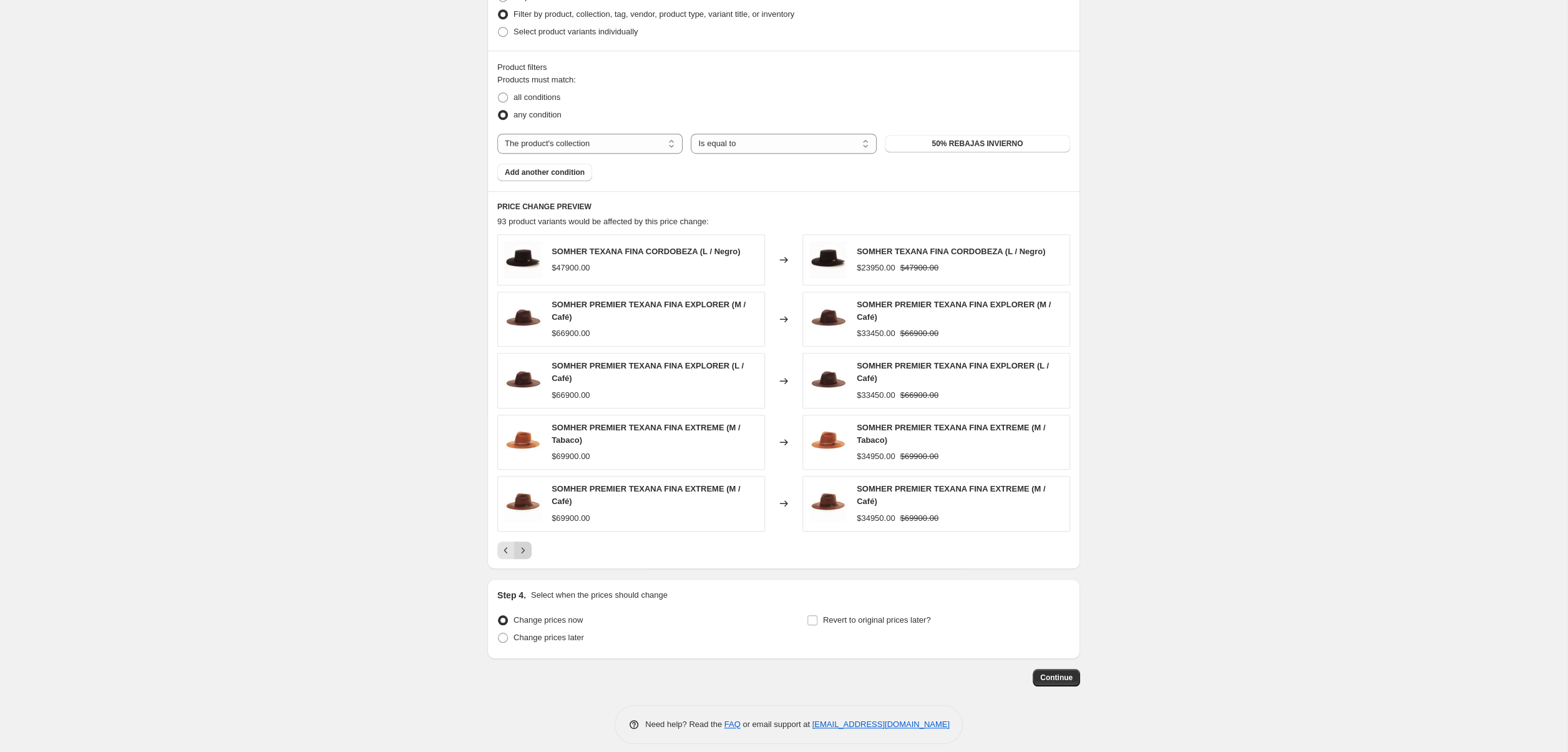
click at [519, 553] on icon "Next" at bounding box center [523, 549] width 13 height 13
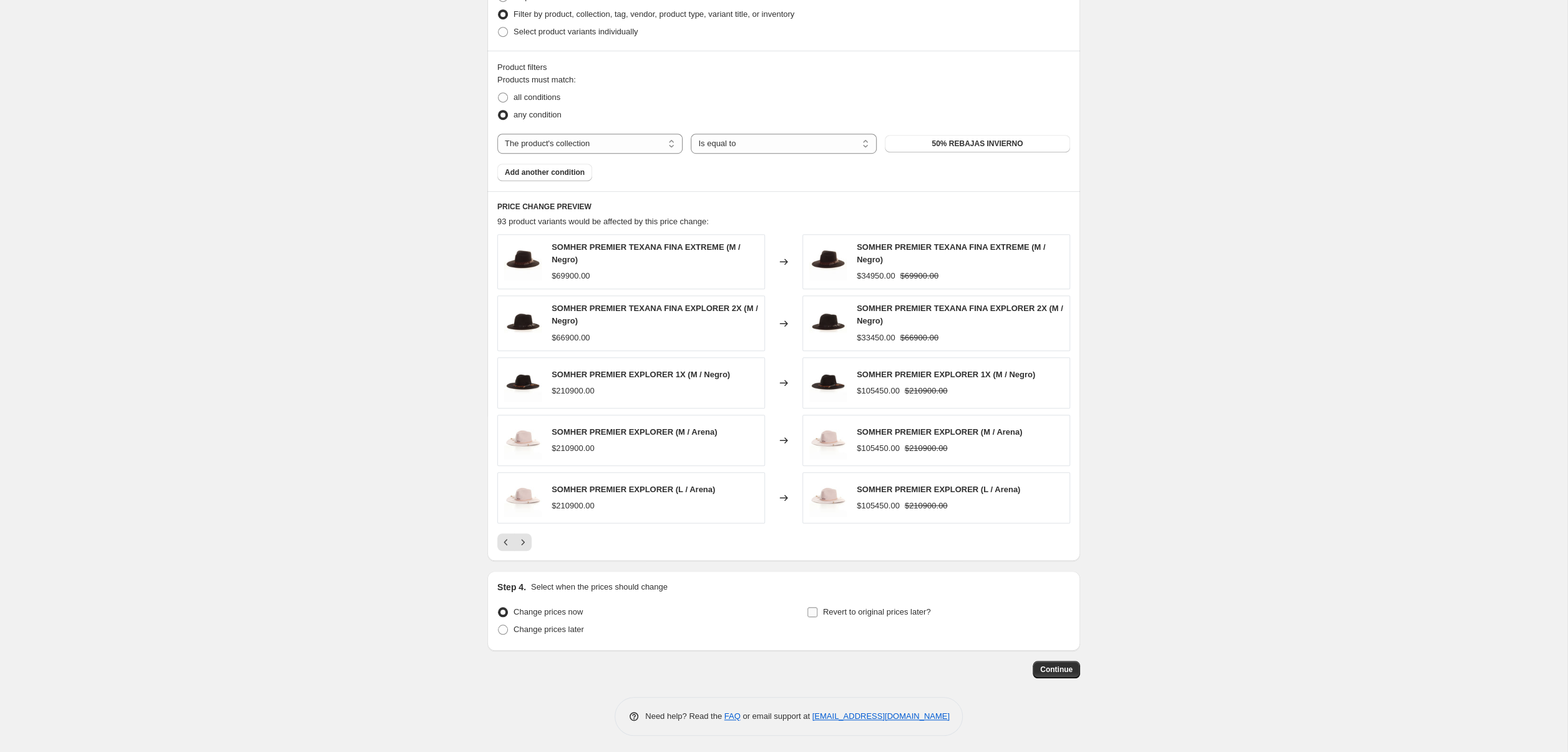
click at [813, 616] on input "Revert to original prices later?" at bounding box center [812, 612] width 10 height 10
checkbox input "true"
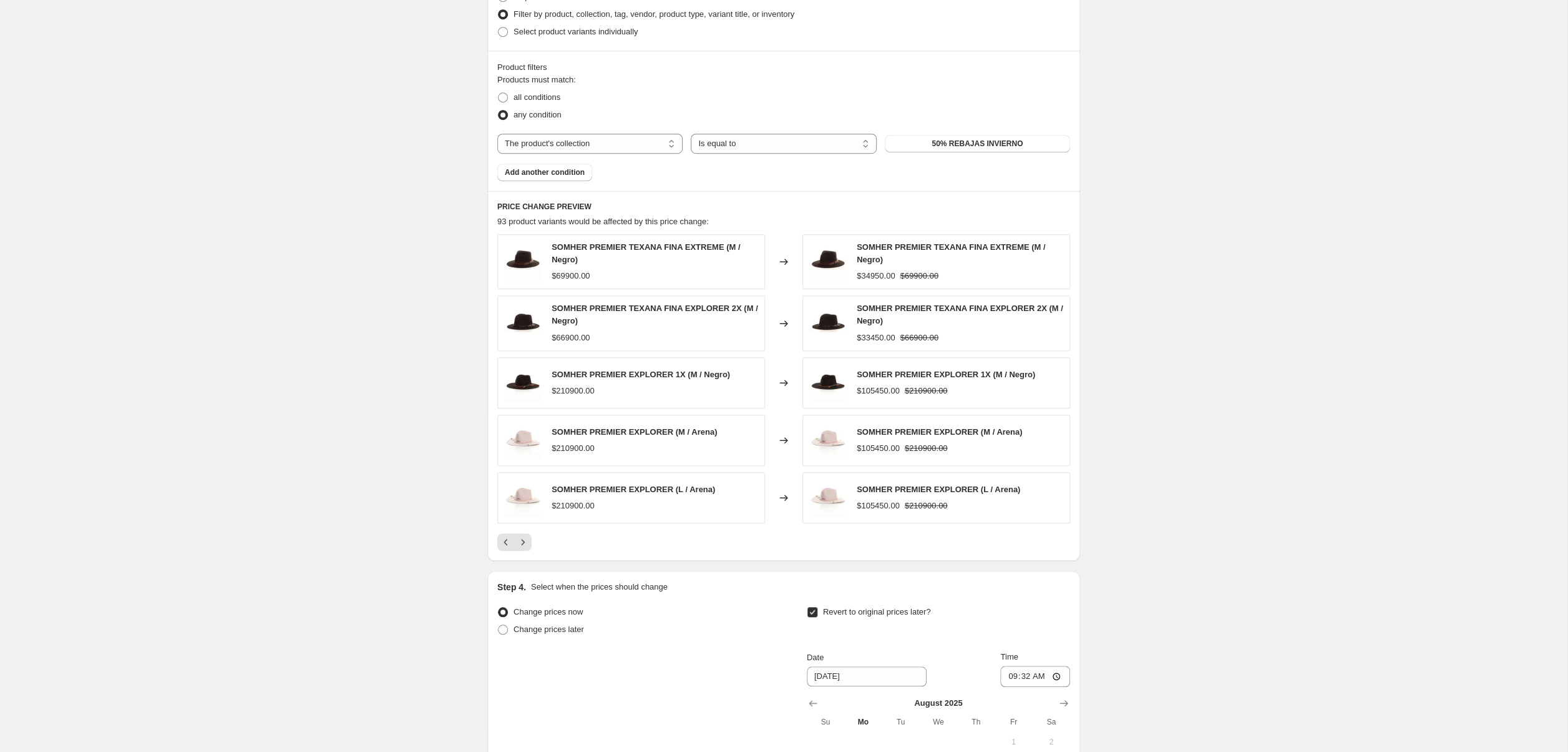
scroll to position [835, 0]
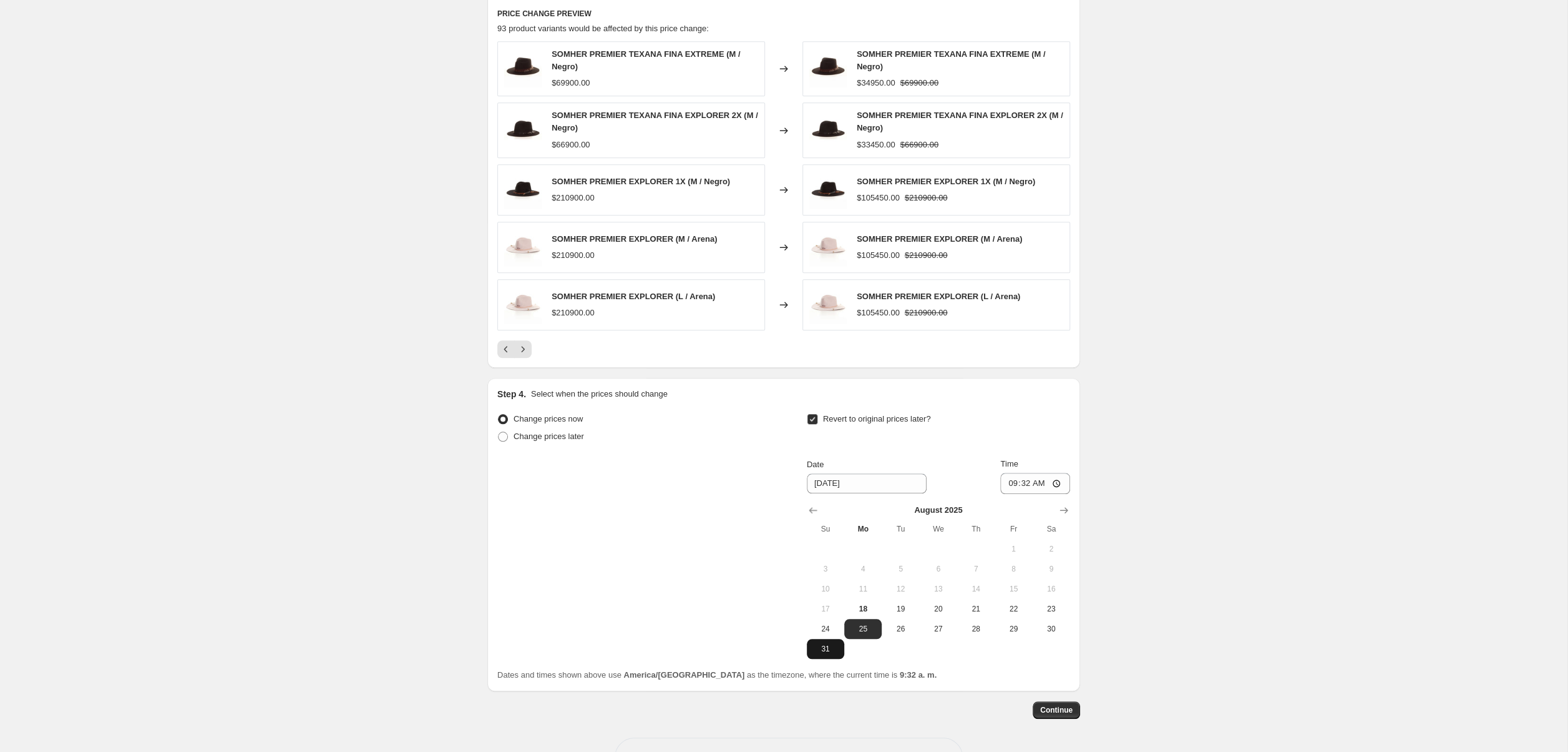
click at [829, 650] on span "31" at bounding box center [825, 648] width 27 height 10
type input "[DATE]"
click at [1059, 714] on span "Continue" at bounding box center [1056, 710] width 32 height 10
click at [1020, 489] on input "09:32" at bounding box center [1035, 483] width 70 height 21
type input "23:59"
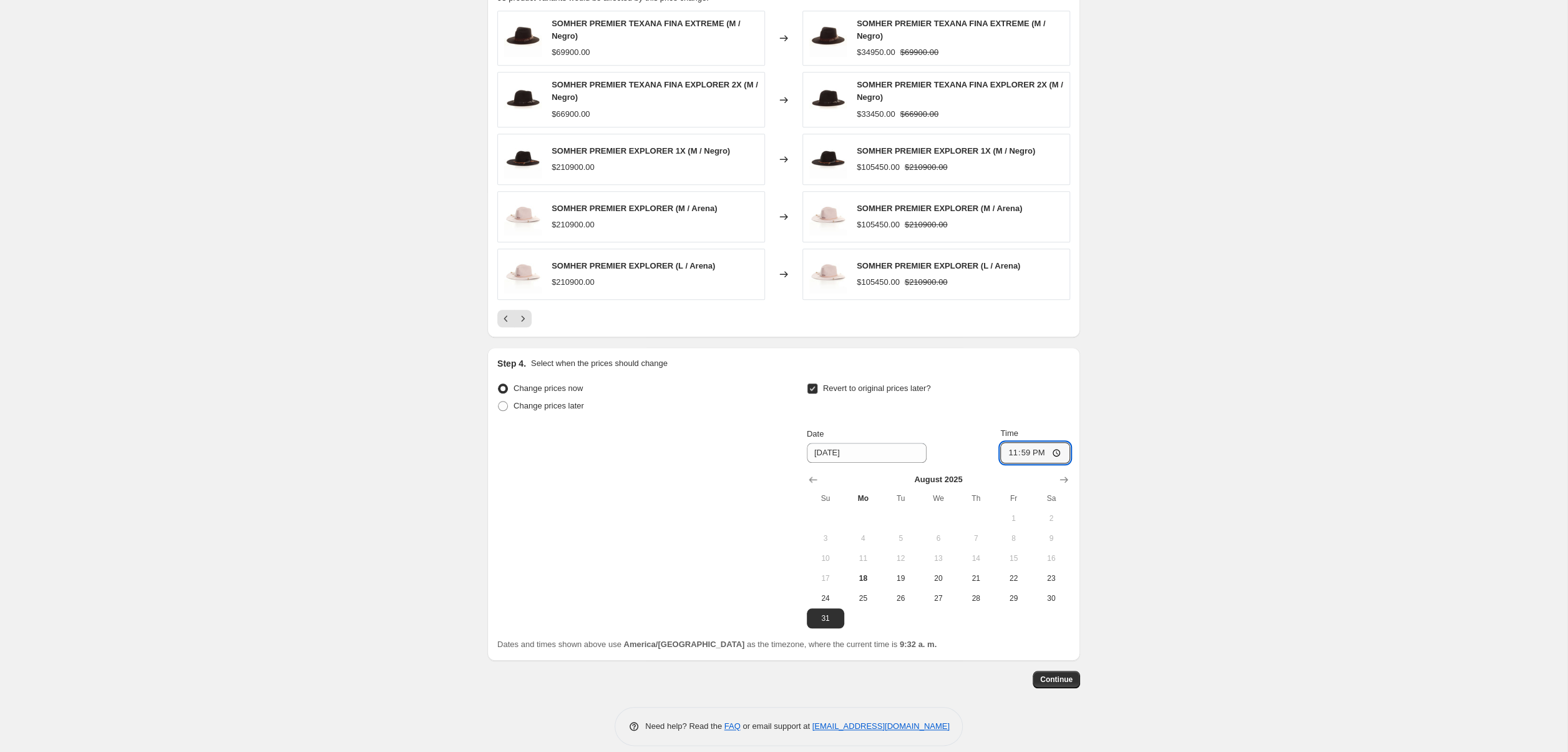
scroll to position [882, 0]
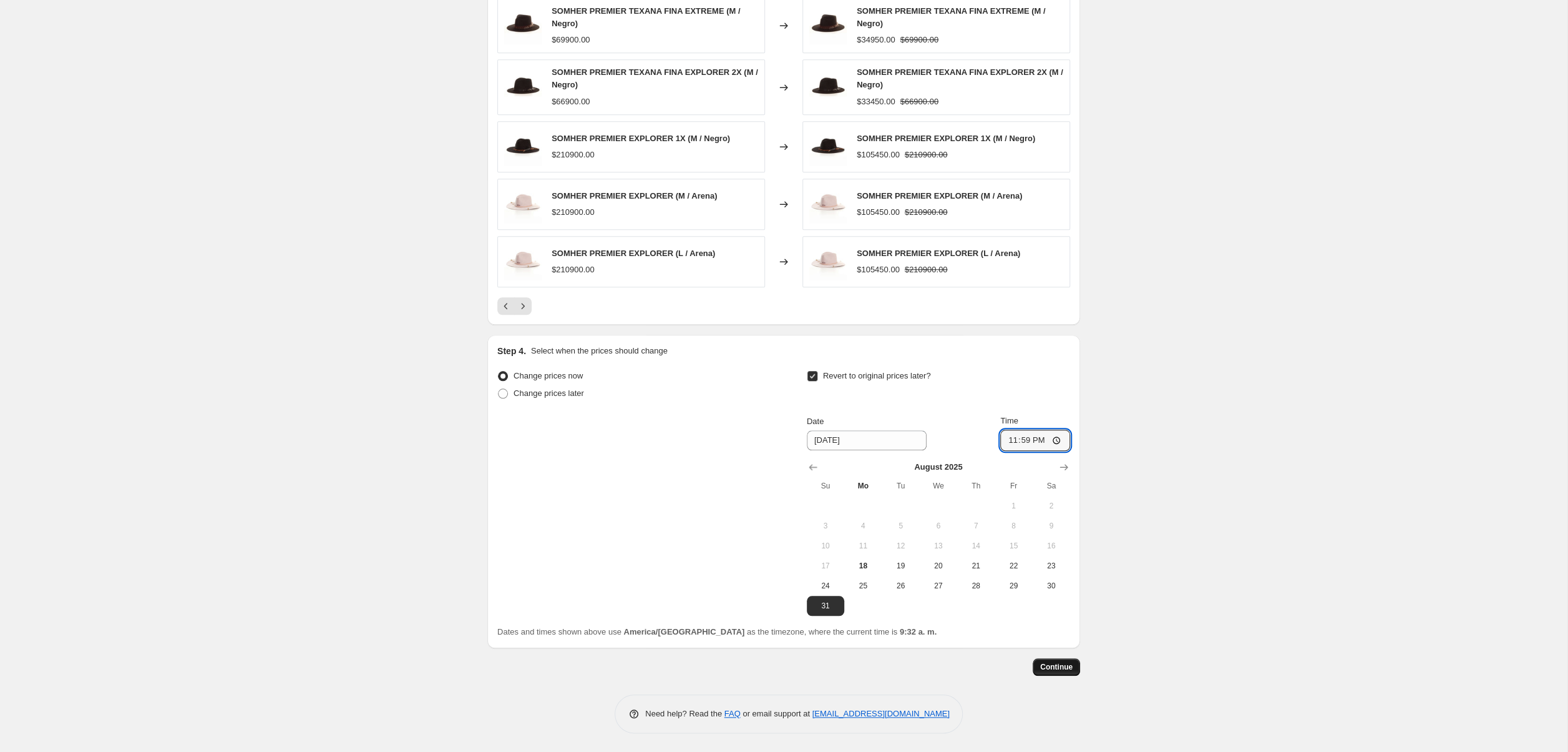
click at [1071, 661] on button "Continue" at bounding box center [1057, 667] width 48 height 17
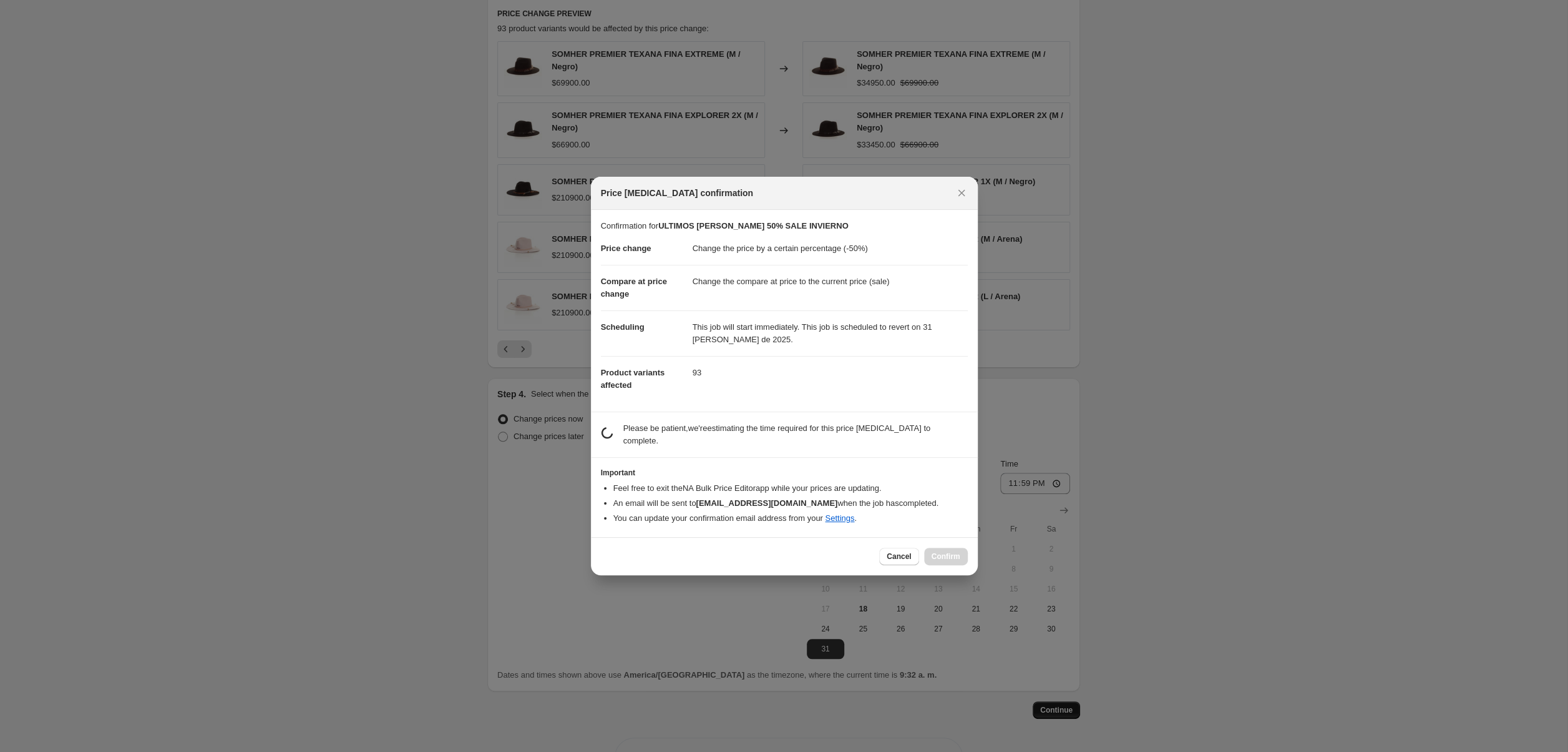
scroll to position [0, 0]
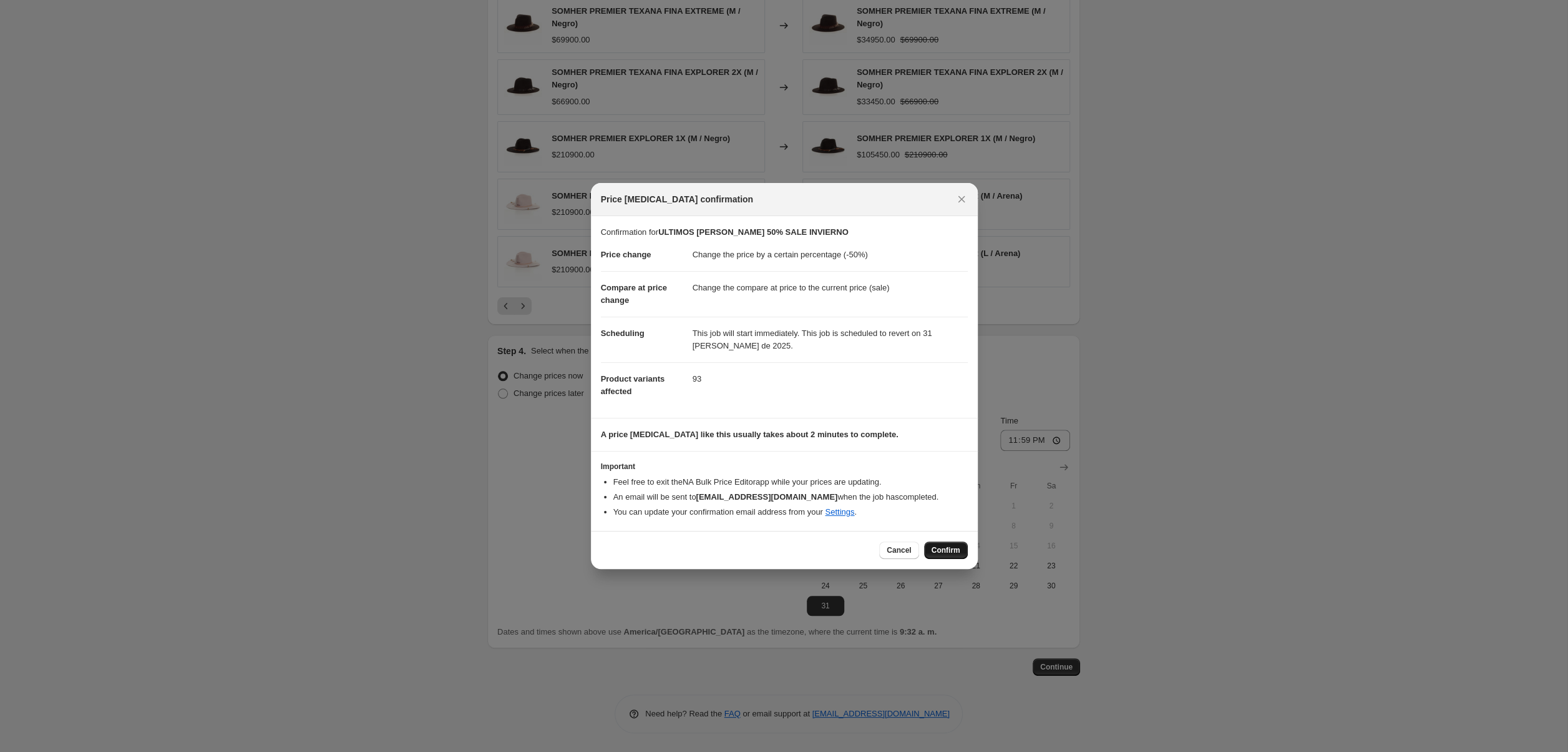
click at [941, 547] on span "Confirm" at bounding box center [945, 549] width 28 height 10
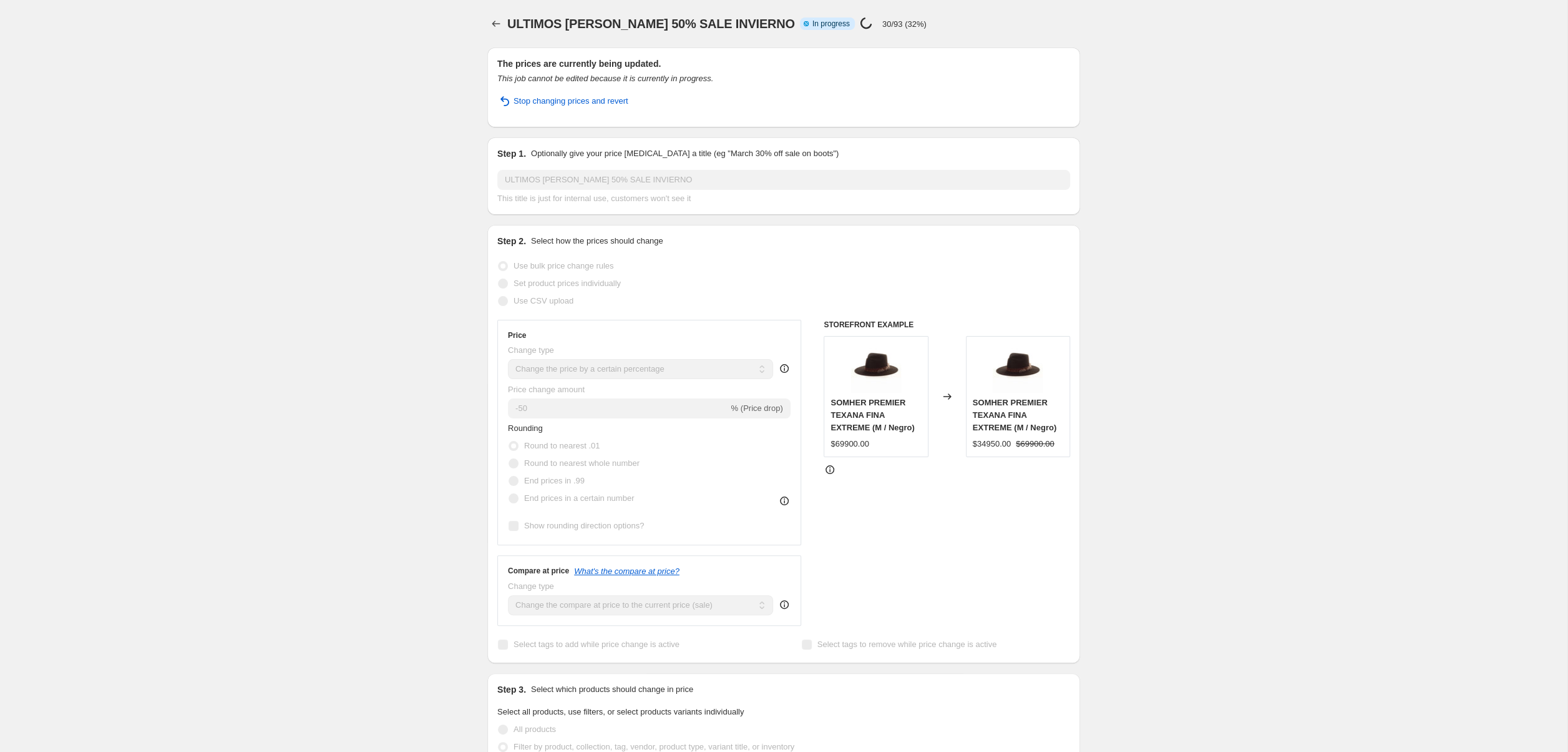
select select "percentage"
select select "collection"
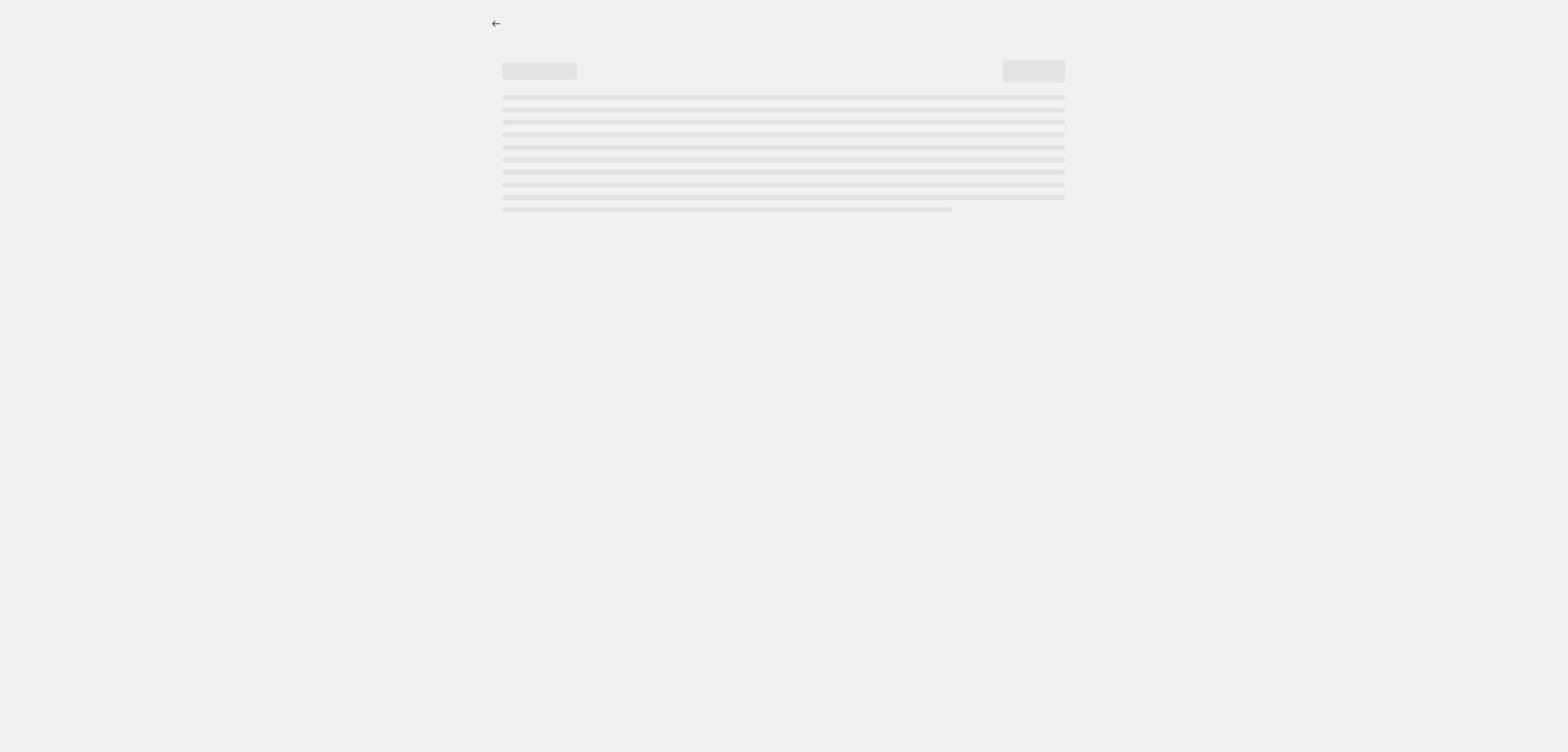
select select "percentage"
select select "collection"
